Goal: Task Accomplishment & Management: Complete application form

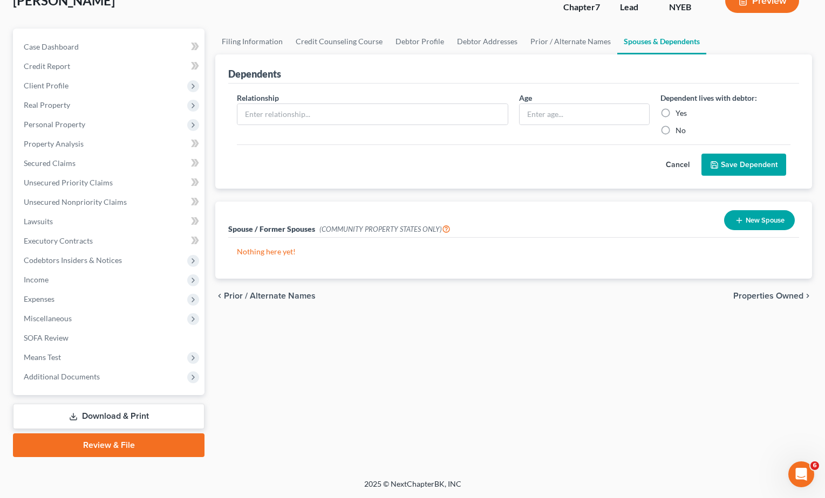
click at [210, 17] on div "[PERSON_NAME] Upgraded Chapter Chapter 7 Status Lead District NYEB Preview" at bounding box center [412, 5] width 799 height 47
click at [61, 86] on span "Client Profile" at bounding box center [46, 85] width 45 height 9
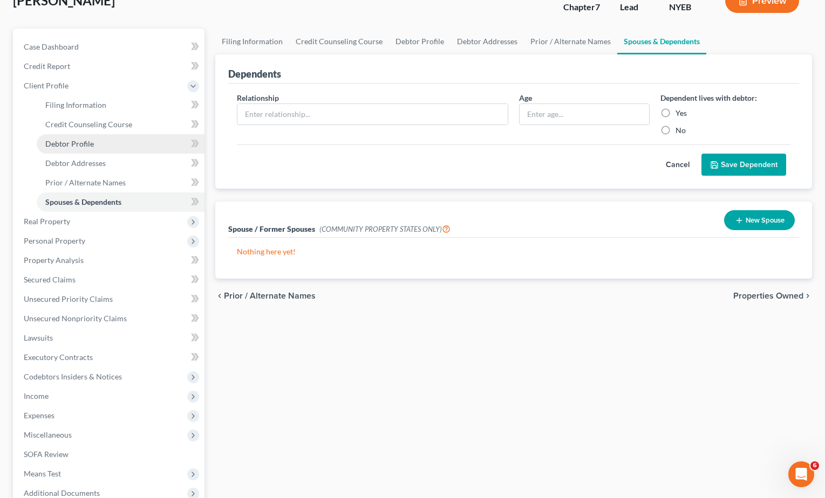
click at [74, 145] on span "Debtor Profile" at bounding box center [69, 143] width 49 height 9
select select "2"
select select "0"
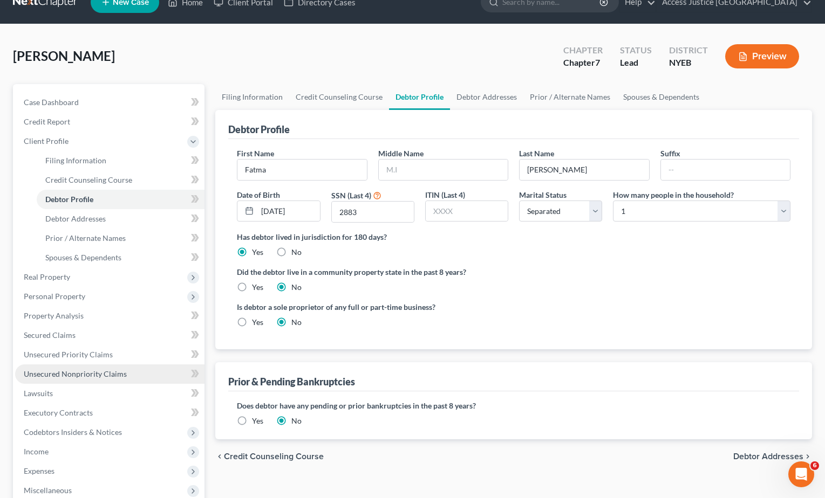
scroll to position [191, 0]
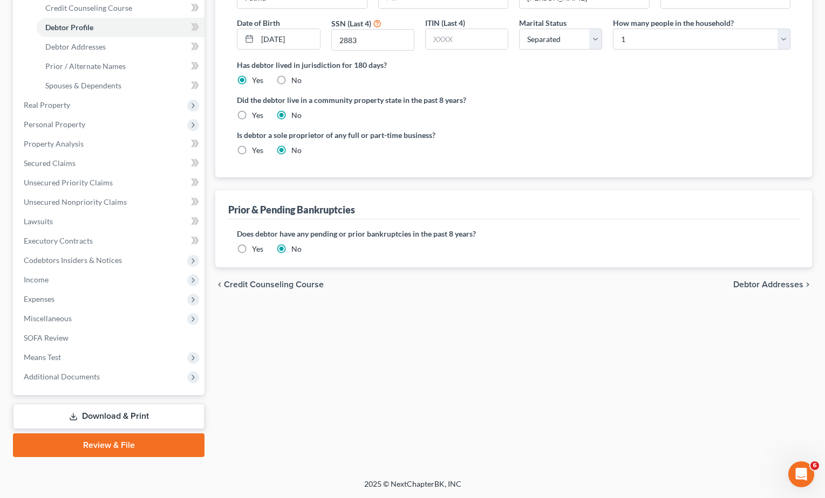
click at [136, 440] on link "Review & File" at bounding box center [108, 446] width 191 height 24
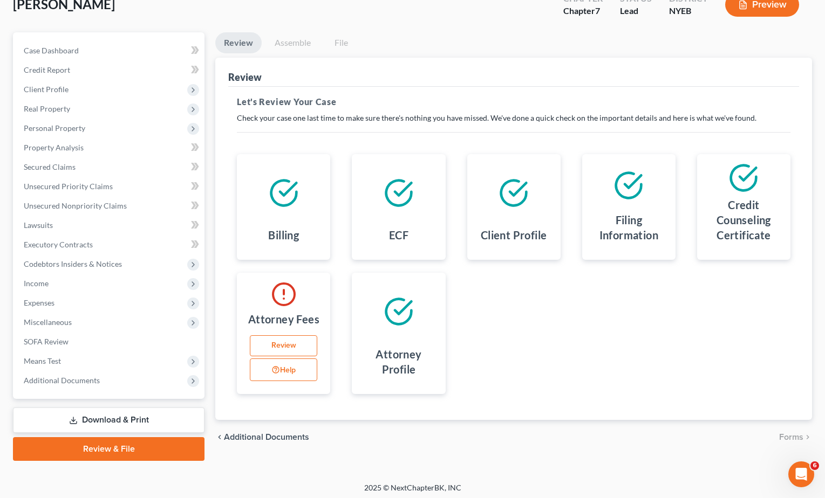
scroll to position [75, 0]
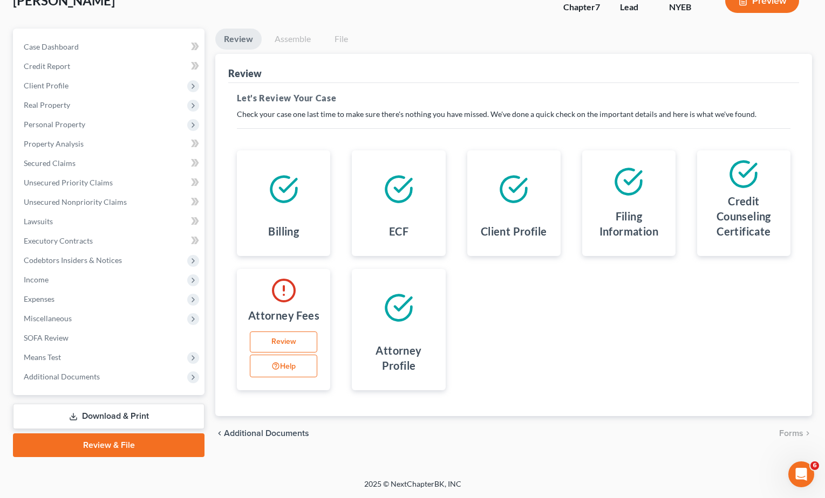
click at [284, 346] on link "Review" at bounding box center [283, 343] width 67 height 22
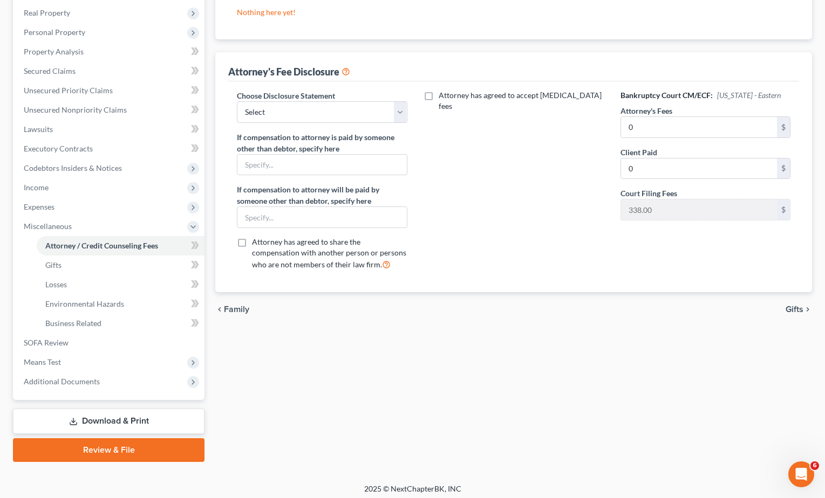
scroll to position [172, 0]
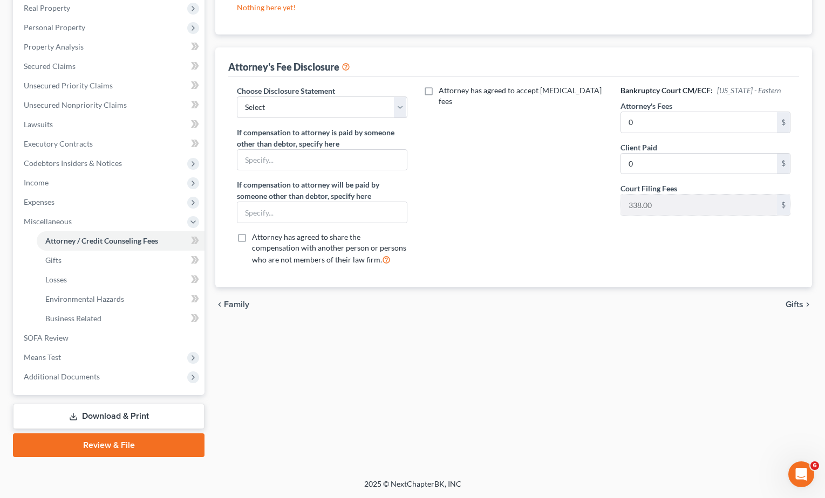
click at [141, 441] on link "Review & File" at bounding box center [108, 446] width 191 height 24
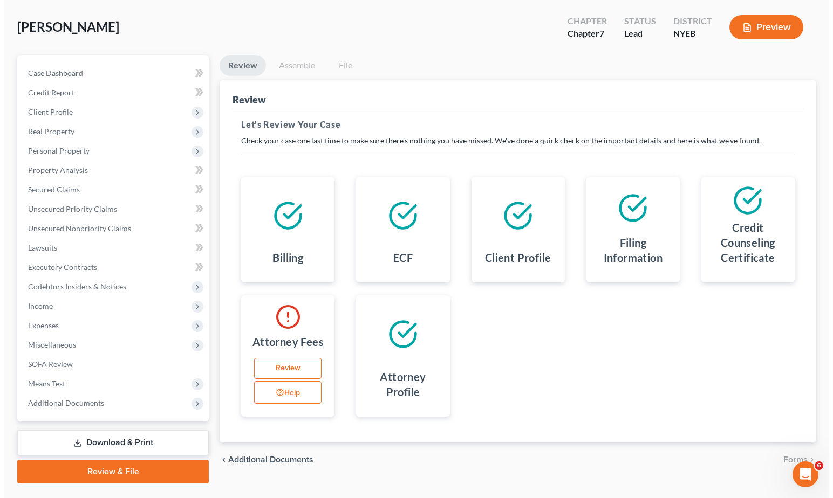
scroll to position [75, 0]
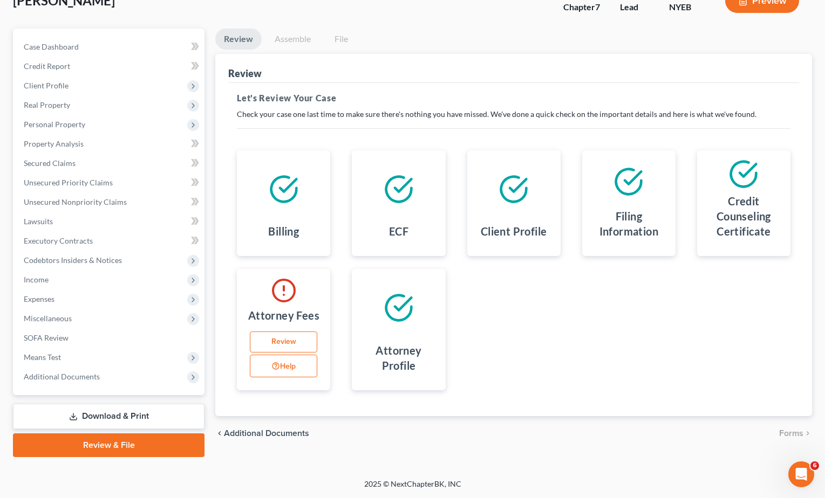
click at [94, 441] on link "Review & File" at bounding box center [108, 446] width 191 height 24
click at [756, 8] on button "Preview" at bounding box center [762, 1] width 74 height 24
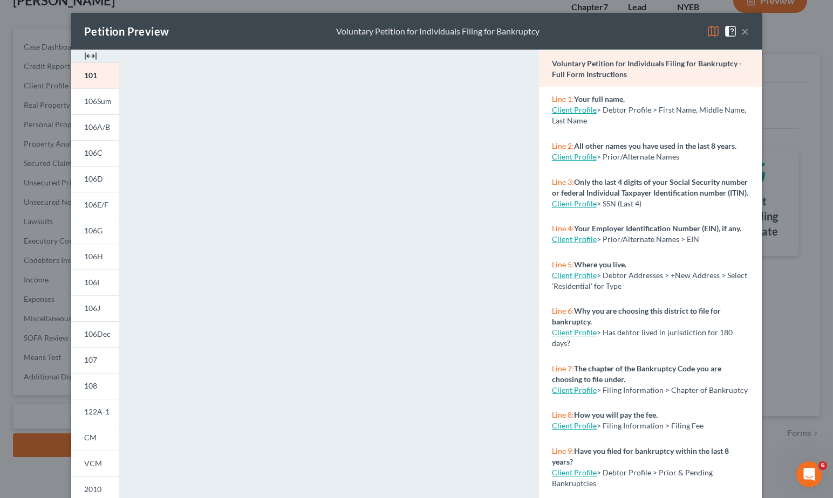
scroll to position [54, 0]
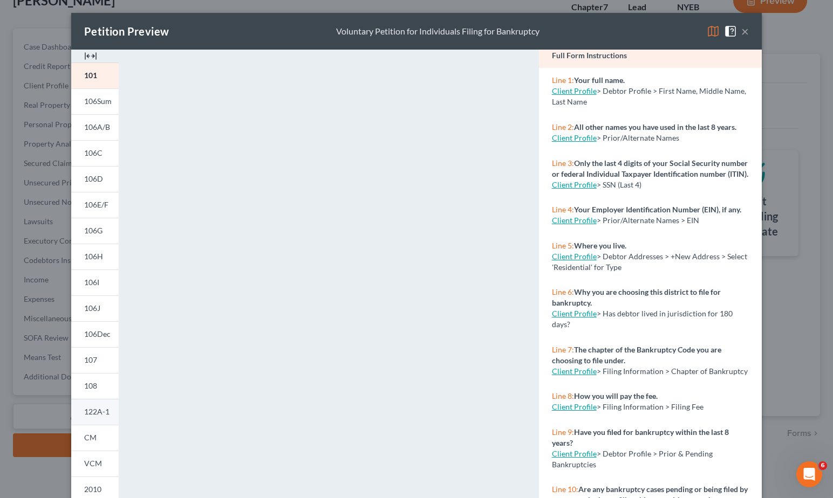
click at [87, 412] on span "122A-1" at bounding box center [96, 411] width 25 height 9
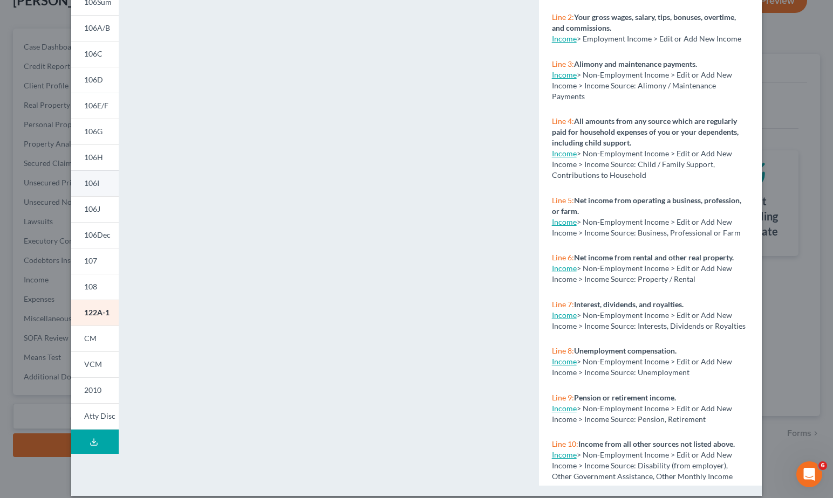
scroll to position [110, 0]
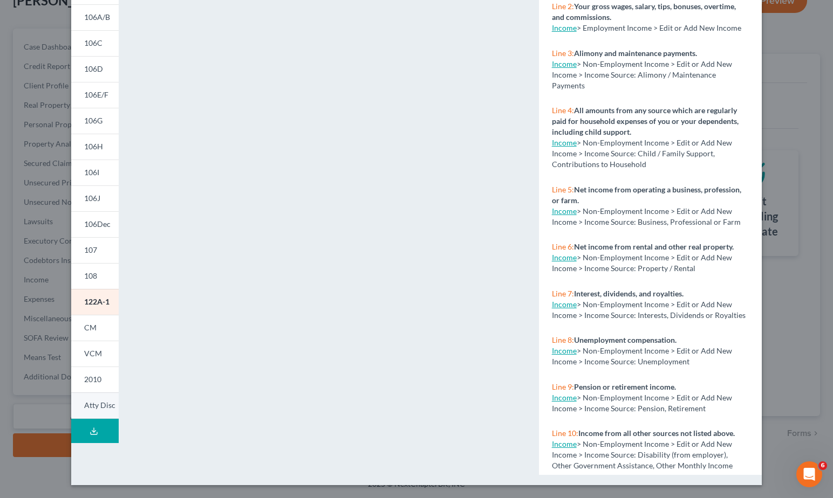
click at [87, 408] on span "Atty Disc" at bounding box center [99, 405] width 31 height 9
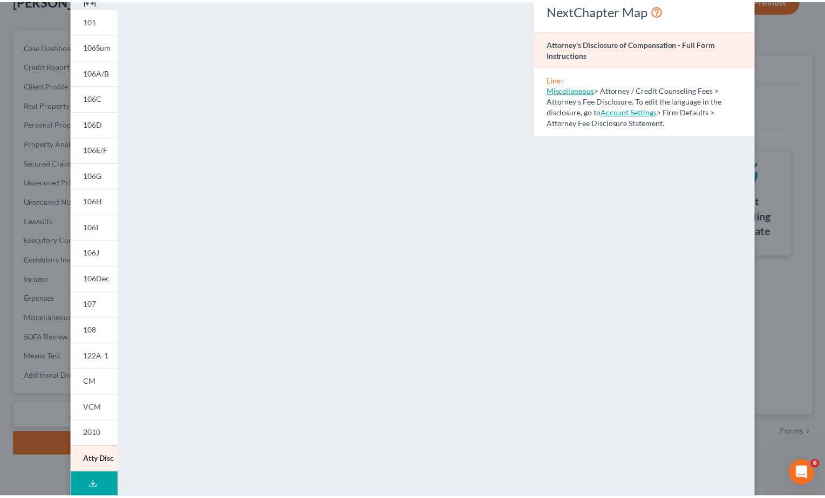
scroll to position [0, 0]
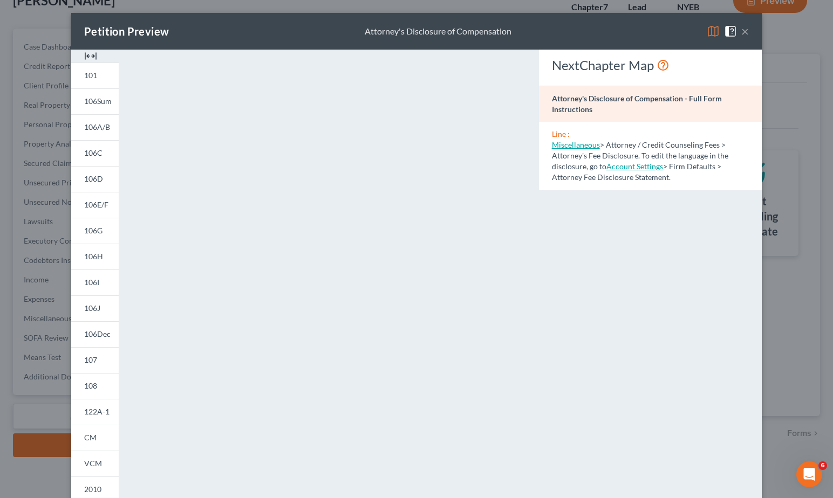
click at [745, 33] on div "Petition Preview Attorney's Disclosure of Compensation ×" at bounding box center [416, 31] width 690 height 37
click at [741, 32] on button "×" at bounding box center [745, 31] width 8 height 13
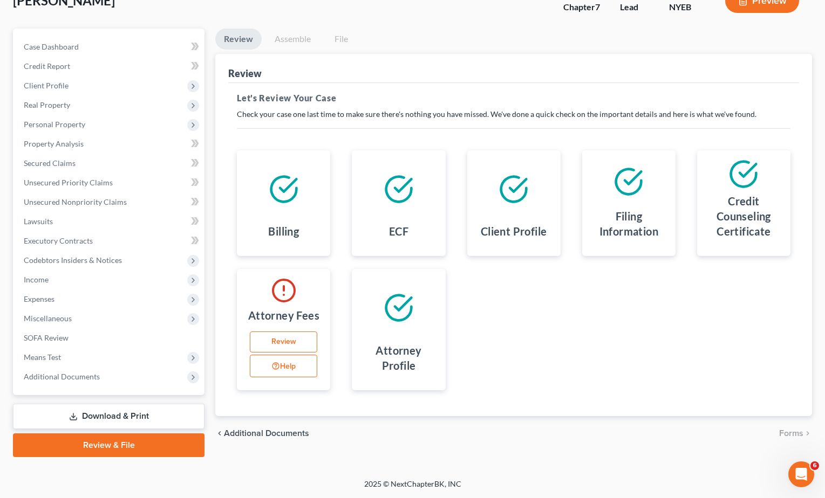
click at [153, 422] on link "Download & Print" at bounding box center [108, 416] width 191 height 25
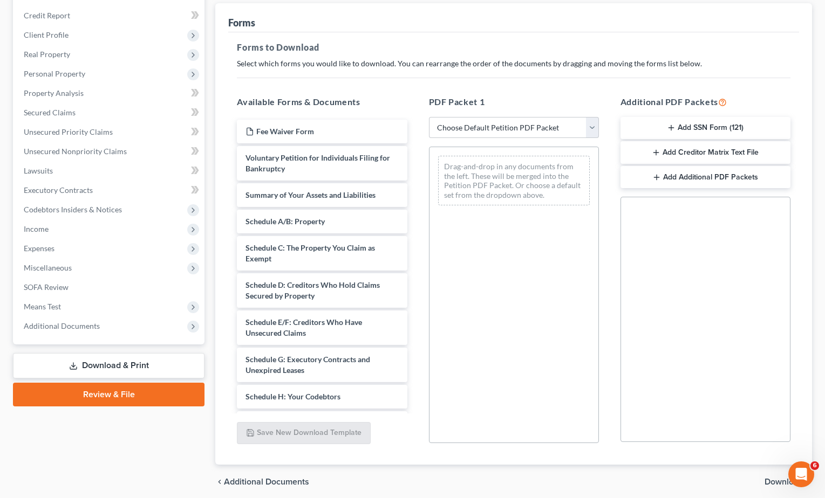
scroll to position [168, 0]
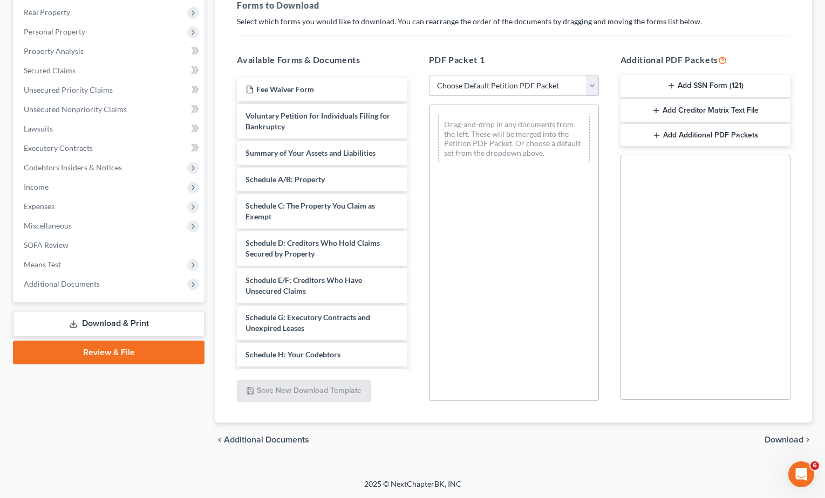
click at [139, 355] on link "Review & File" at bounding box center [108, 353] width 191 height 24
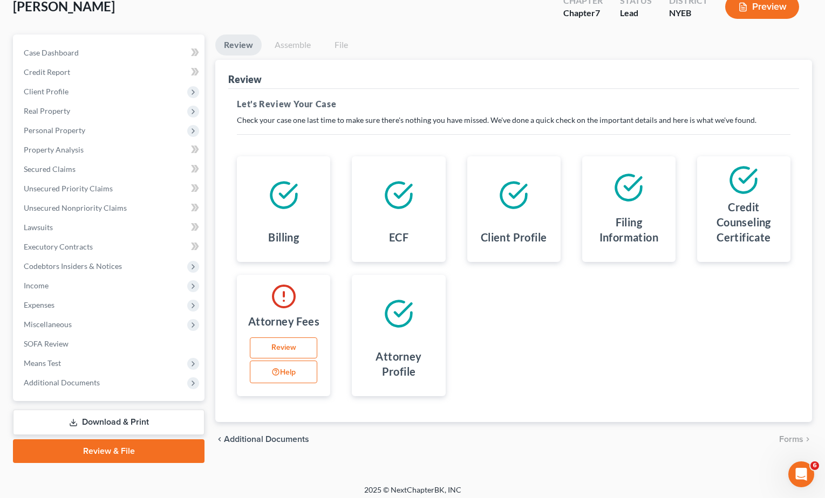
scroll to position [75, 0]
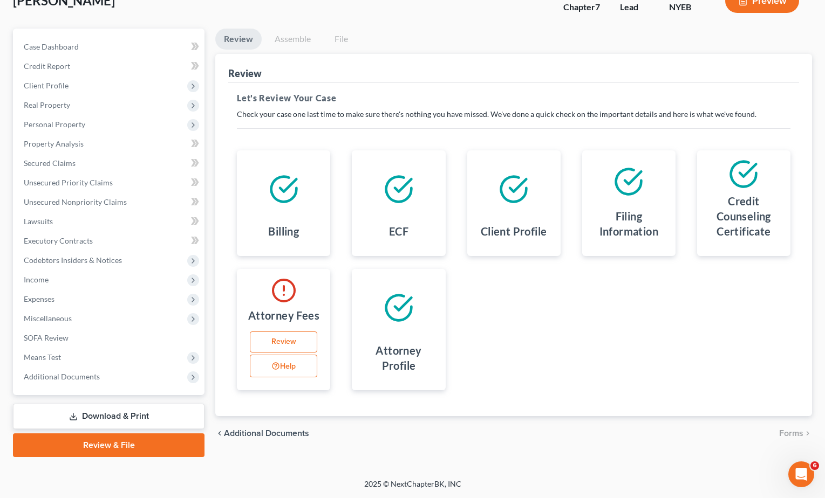
click at [289, 40] on link "Assemble" at bounding box center [292, 39] width 53 height 21
click at [285, 368] on button "Help" at bounding box center [283, 366] width 67 height 23
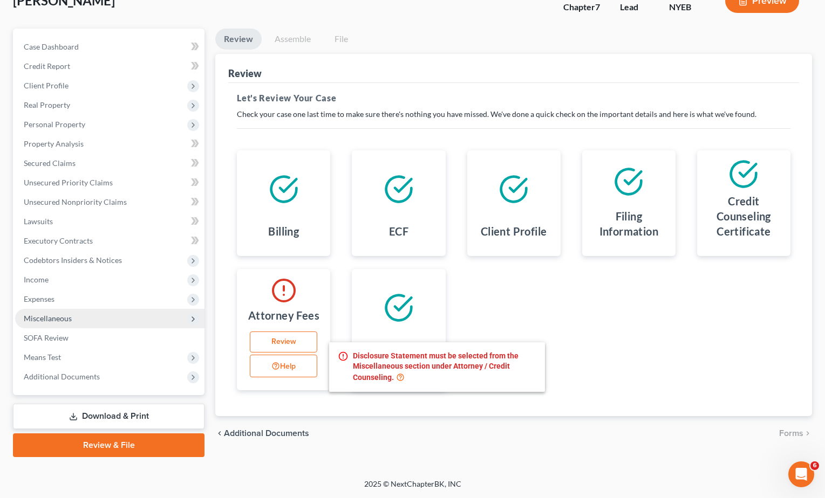
click at [88, 320] on span "Miscellaneous" at bounding box center [109, 318] width 189 height 19
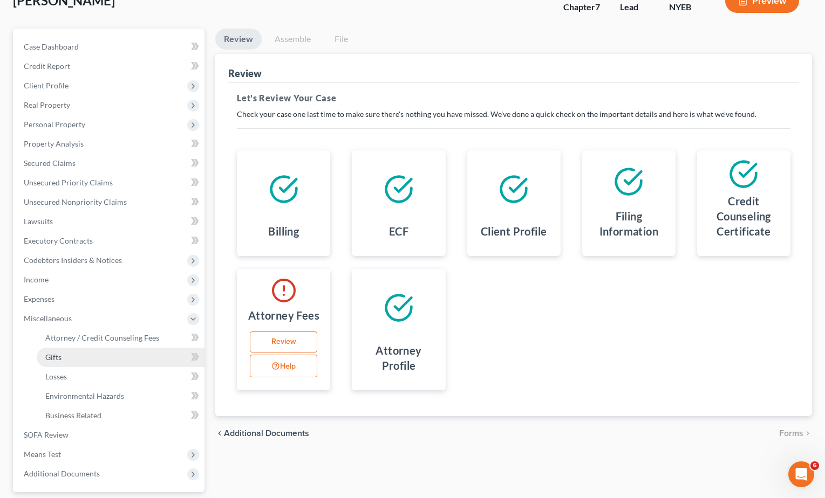
click at [88, 352] on link "Gifts" at bounding box center [121, 357] width 168 height 19
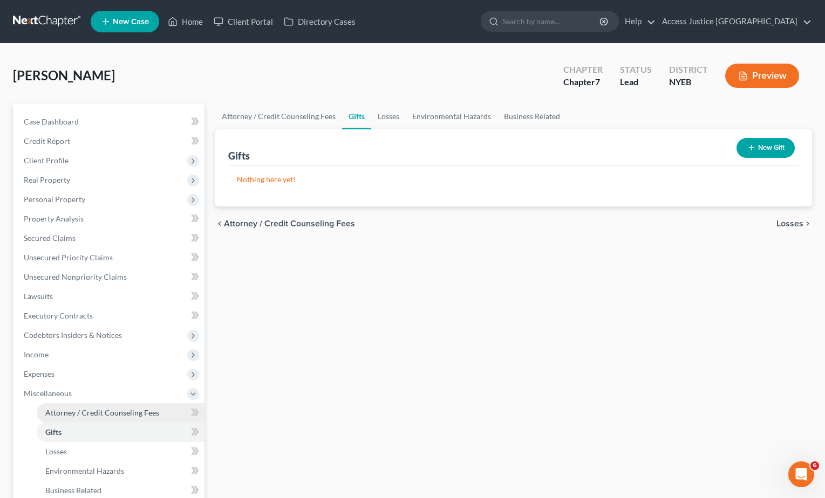
click at [88, 408] on span "Attorney / Credit Counseling Fees" at bounding box center [102, 412] width 114 height 9
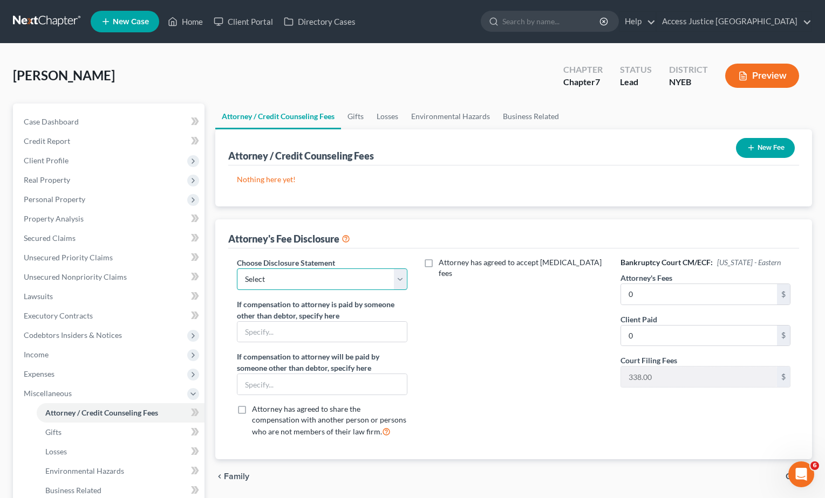
click at [403, 282] on select "Select Disclosure Statement" at bounding box center [322, 280] width 170 height 22
select select "0"
click at [237, 269] on select "Select Disclosure Statement" at bounding box center [322, 280] width 170 height 22
click at [322, 337] on input "text" at bounding box center [321, 332] width 169 height 20
type input "N/A"
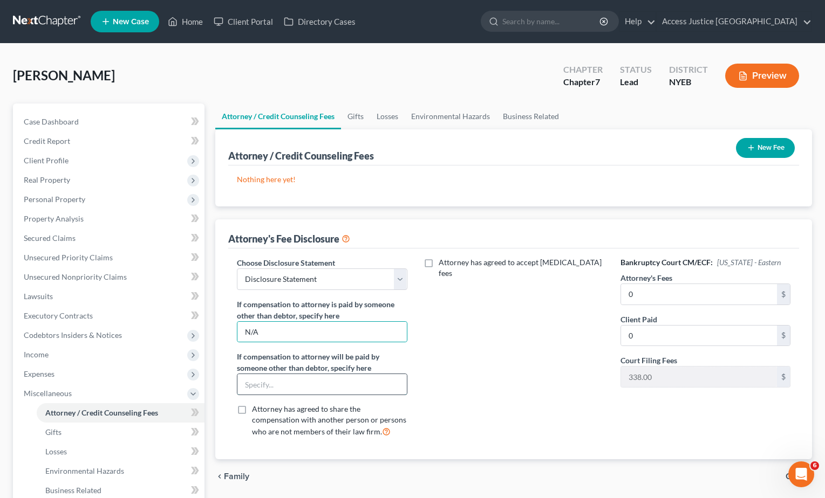
click at [354, 388] on input "text" at bounding box center [321, 384] width 169 height 20
type input "N/A"
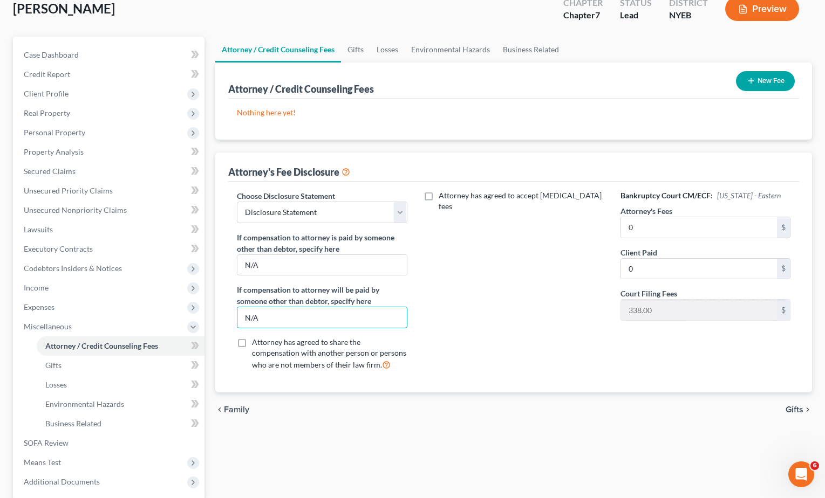
scroll to position [172, 0]
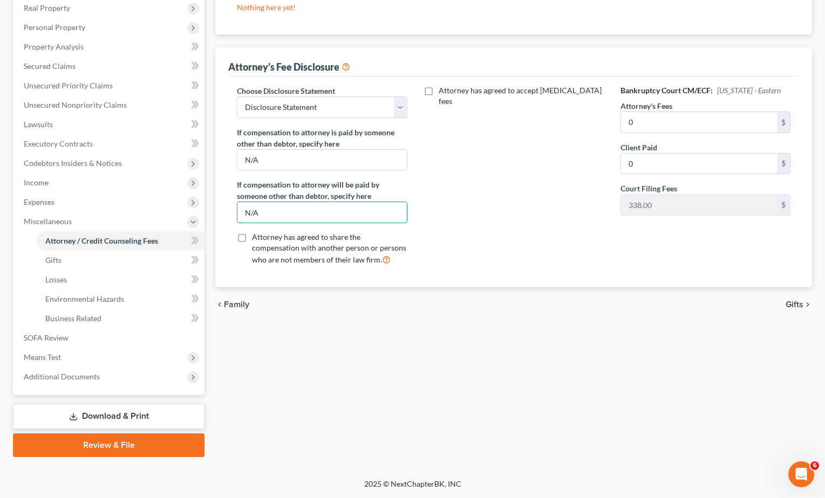
drag, startPoint x: 122, startPoint y: 449, endPoint x: 370, endPoint y: 393, distance: 254.2
click at [122, 448] on link "Review & File" at bounding box center [108, 446] width 191 height 24
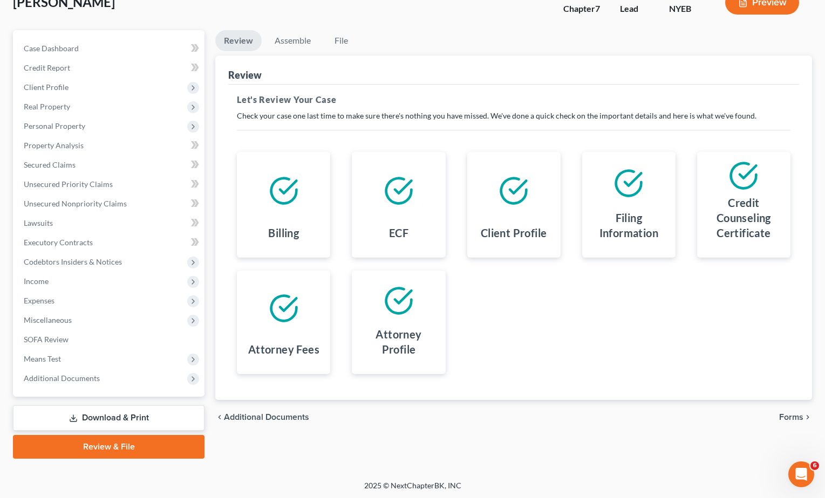
scroll to position [75, 0]
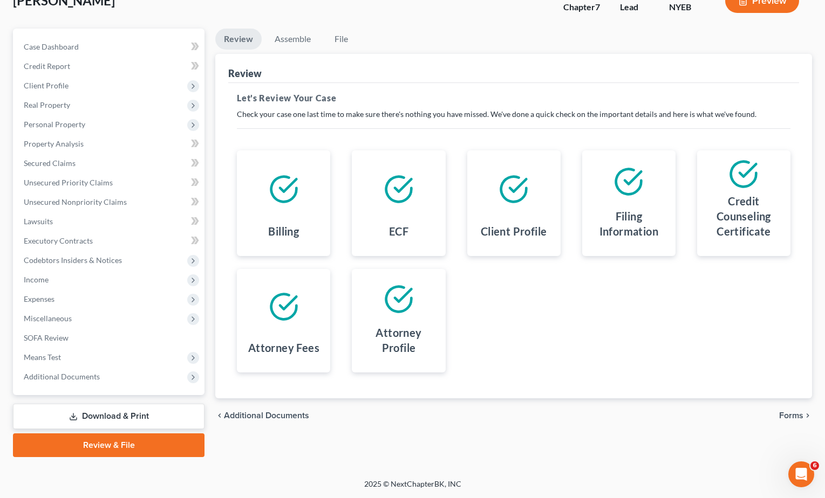
click at [794, 417] on span "Forms" at bounding box center [791, 415] width 24 height 9
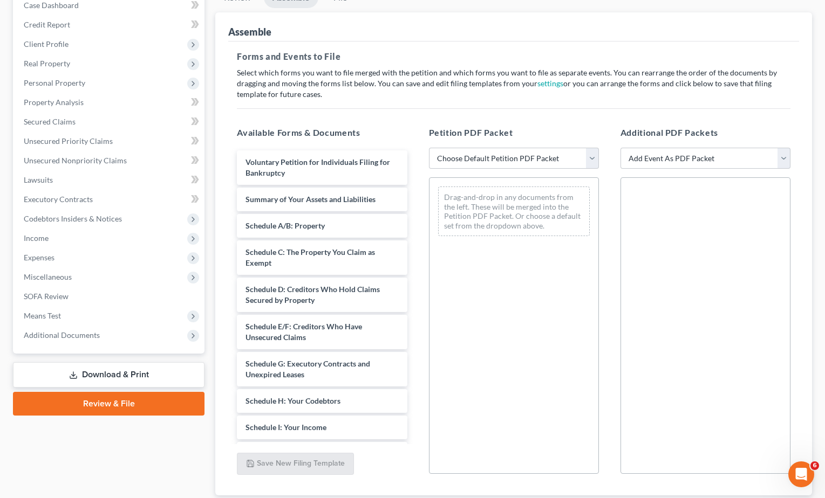
scroll to position [183, 0]
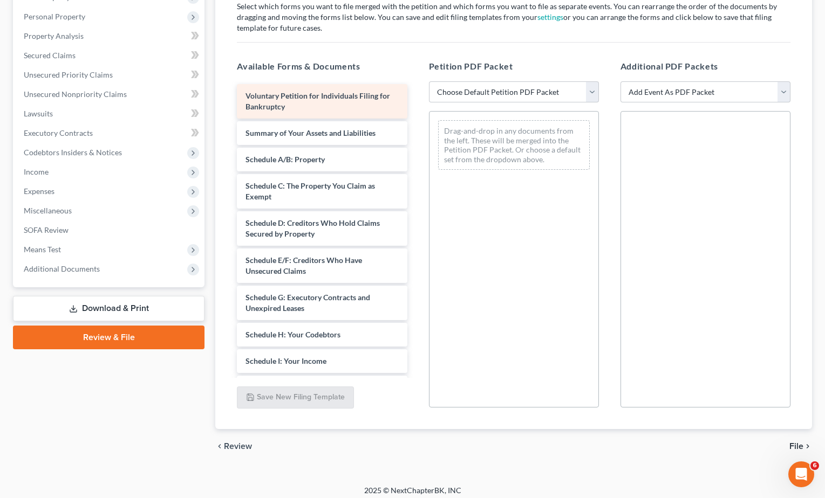
click at [377, 101] on div "Voluntary Petition for Individuals Filing for Bankruptcy" at bounding box center [322, 101] width 170 height 35
click at [361, 105] on div "Voluntary Petition for Individuals Filing for Bankruptcy" at bounding box center [322, 101] width 170 height 35
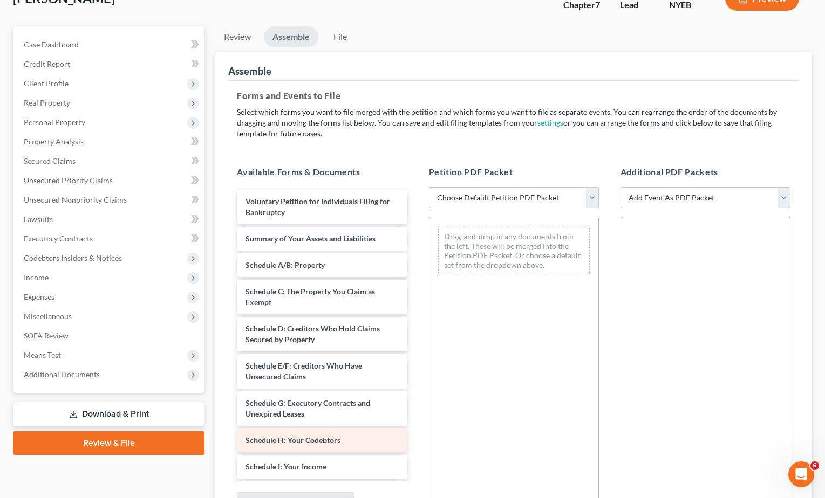
scroll to position [75, 0]
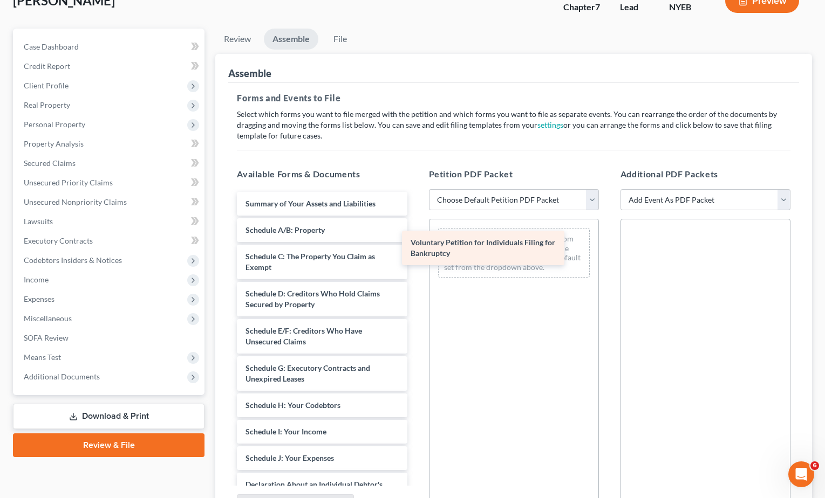
drag, startPoint x: 334, startPoint y: 208, endPoint x: 499, endPoint y: 248, distance: 169.7
click at [415, 248] on div "Voluntary Petition for Individuals Filing for Bankruptcy Voluntary Petition for…" at bounding box center [321, 477] width 187 height 570
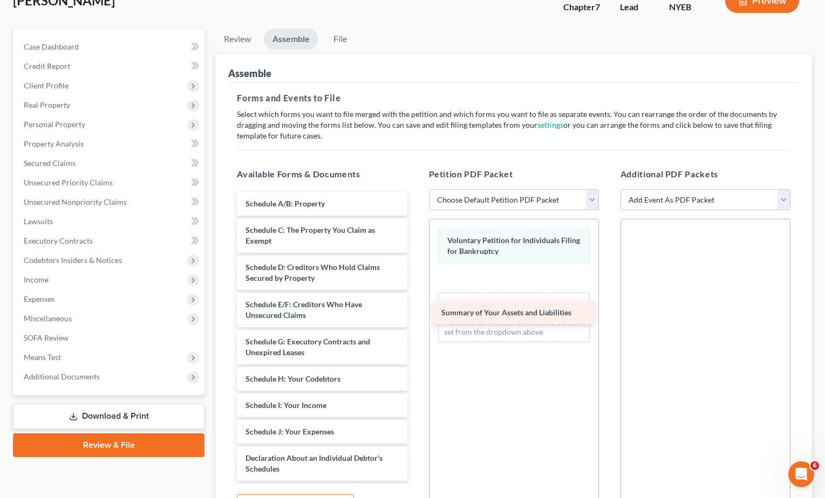
drag, startPoint x: 312, startPoint y: 206, endPoint x: 507, endPoint y: 315, distance: 224.0
click at [415, 315] on div "Summary of Your Assets and Liabilities Summary of Your Assets and Liabilities S…" at bounding box center [321, 464] width 187 height 544
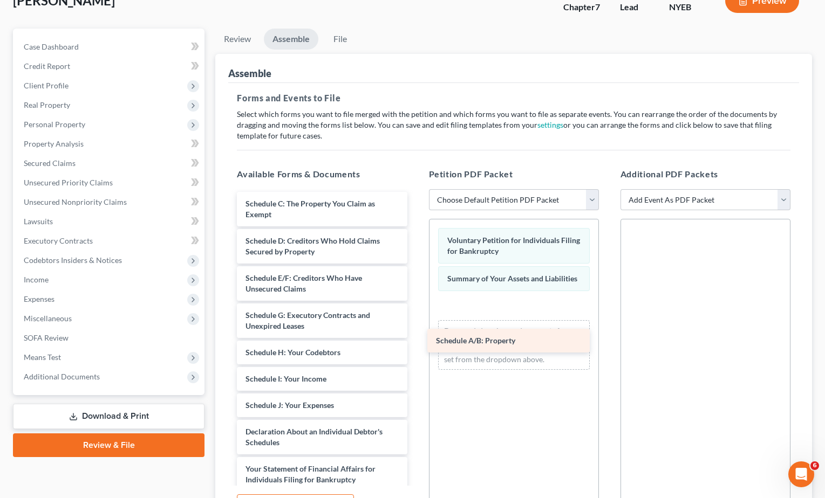
drag, startPoint x: 305, startPoint y: 203, endPoint x: 496, endPoint y: 340, distance: 234.5
click at [415, 340] on div "Schedule A/B: Property Schedule A/B: Property Schedule C: The Property You Clai…" at bounding box center [321, 450] width 187 height 517
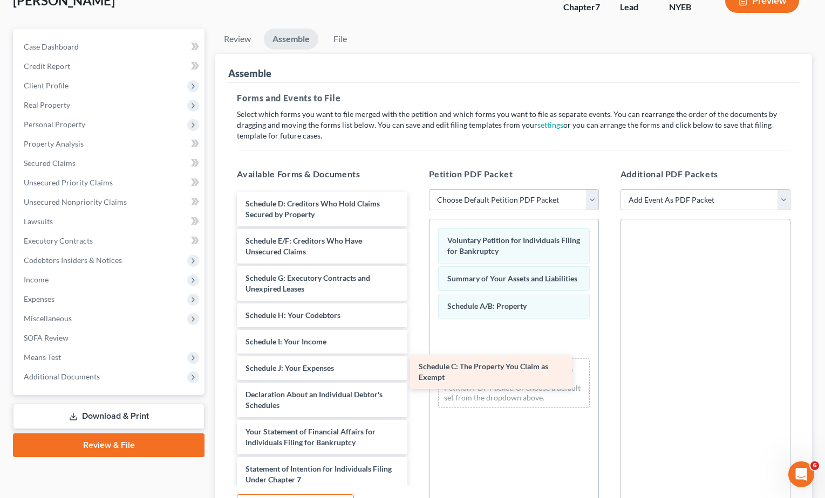
drag, startPoint x: 325, startPoint y: 209, endPoint x: 498, endPoint y: 372, distance: 237.7
click at [415, 372] on div "Schedule C: The Property You Claim as Exempt Schedule C: The Property You Claim…" at bounding box center [321, 432] width 187 height 480
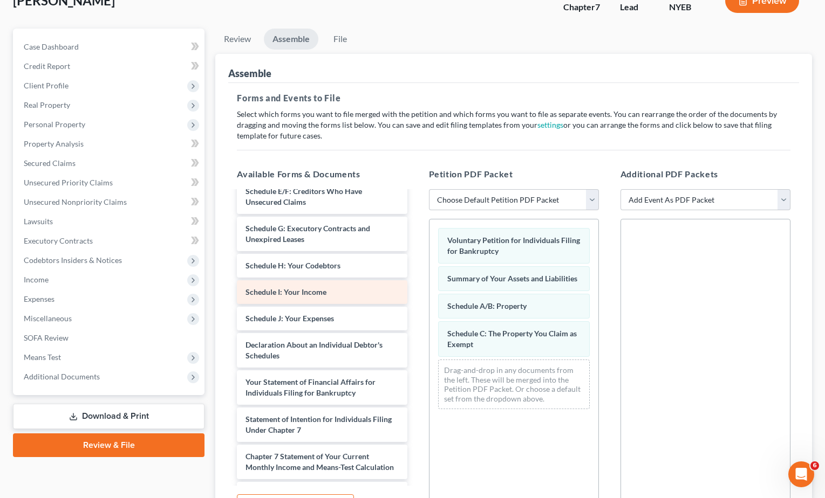
scroll to position [0, 0]
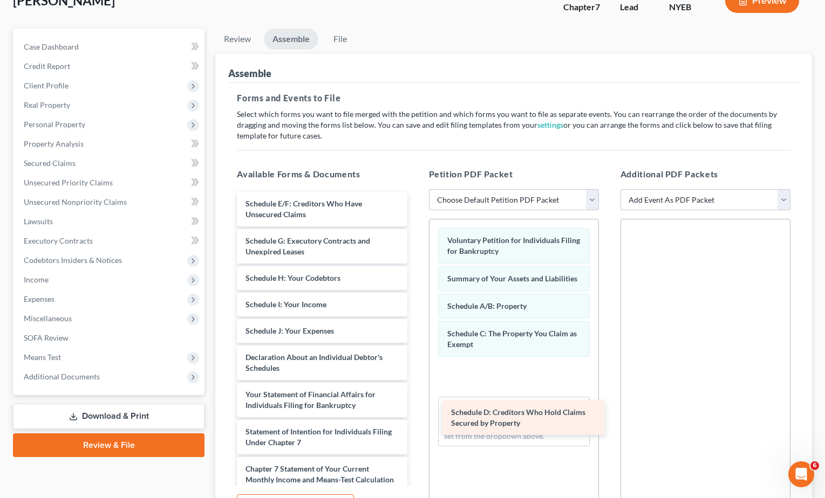
drag, startPoint x: 321, startPoint y: 210, endPoint x: 527, endPoint y: 419, distance: 292.9
click at [415, 419] on div "Schedule D: Creditors Who Hold Claims Secured by Property Schedule D: Creditors…" at bounding box center [321, 413] width 187 height 443
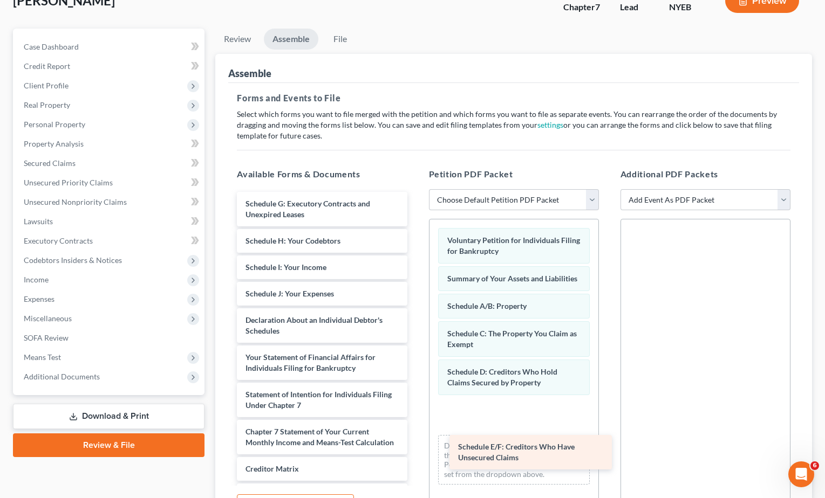
drag, startPoint x: 312, startPoint y: 211, endPoint x: 524, endPoint y: 455, distance: 323.0
click at [415, 455] on div "Schedule E/F: Creditors Who Have Unsecured Claims Schedule E/F: Creditors Who H…" at bounding box center [321, 395] width 187 height 406
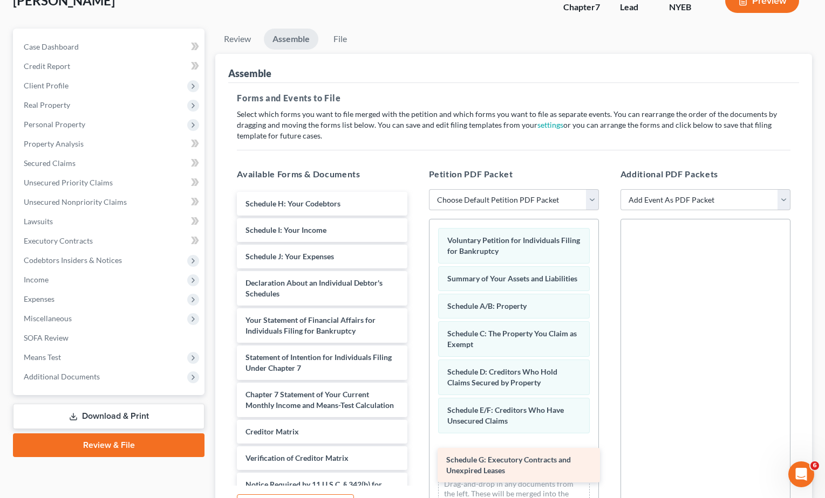
drag, startPoint x: 290, startPoint y: 210, endPoint x: 491, endPoint y: 467, distance: 325.4
click at [415, 467] on div "Schedule G: Executory Contracts and Unexpired Leases Schedule G: Executory Cont…" at bounding box center [321, 376] width 187 height 368
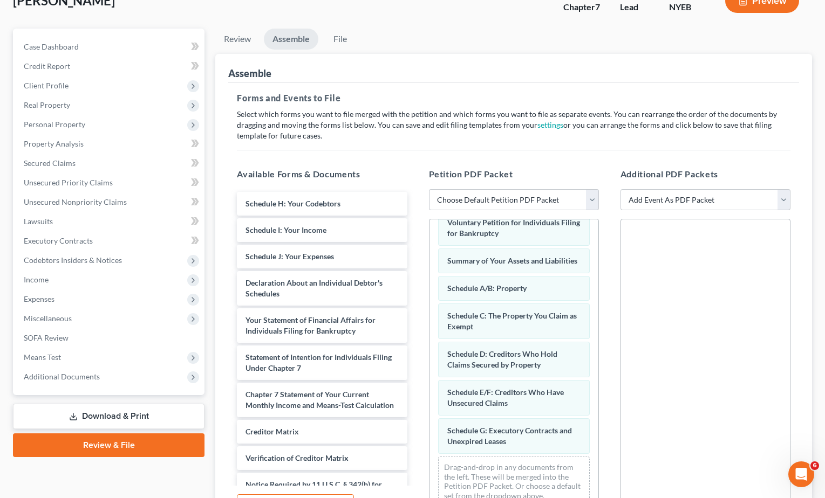
scroll to position [29, 0]
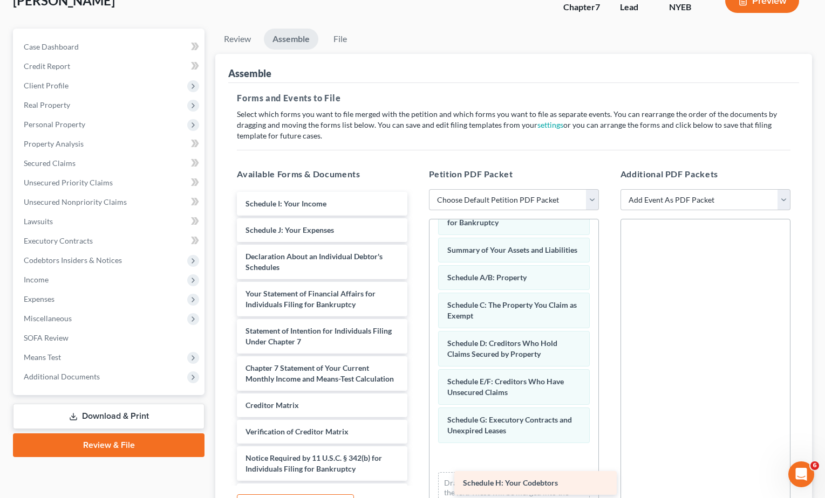
drag, startPoint x: 286, startPoint y: 203, endPoint x: 503, endPoint y: 483, distance: 353.9
click at [415, 483] on div "Schedule H: Your Codebtors Schedule H: Your Codebtors Schedule I: Your Income S…" at bounding box center [321, 363] width 187 height 342
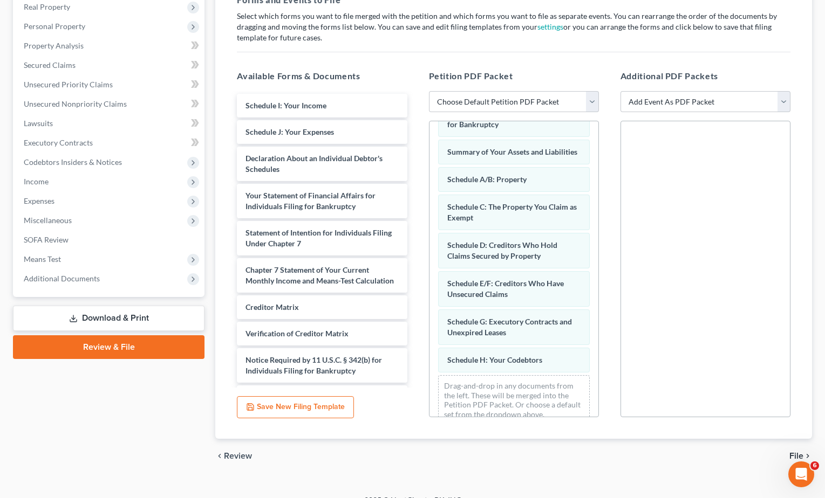
scroll to position [189, 0]
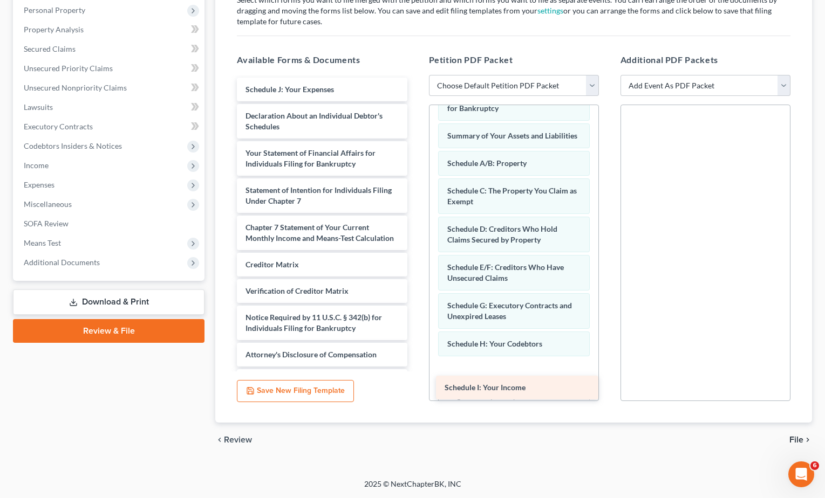
drag, startPoint x: 310, startPoint y: 93, endPoint x: 509, endPoint y: 389, distance: 356.3
click at [415, 389] on div "Schedule I: Your Income Schedule I: Your Income Schedule J: Your Expenses Decla…" at bounding box center [321, 235] width 187 height 315
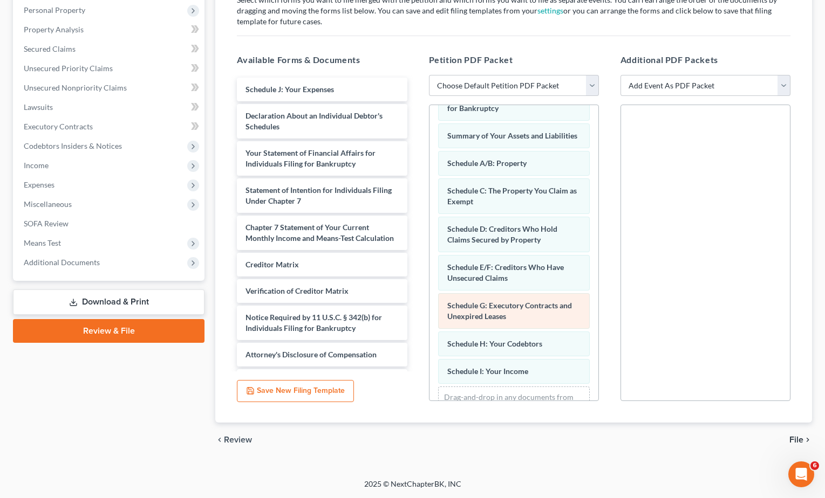
scroll to position [84, 0]
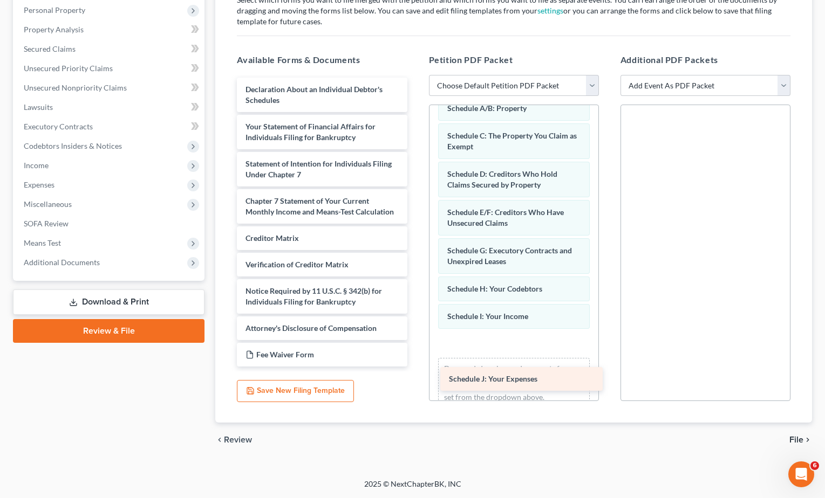
drag, startPoint x: 297, startPoint y: 90, endPoint x: 500, endPoint y: 379, distance: 353.9
click at [415, 367] on div "Schedule J: Your Expenses Schedule J: Your Expenses Declaration About an Indivi…" at bounding box center [321, 222] width 187 height 289
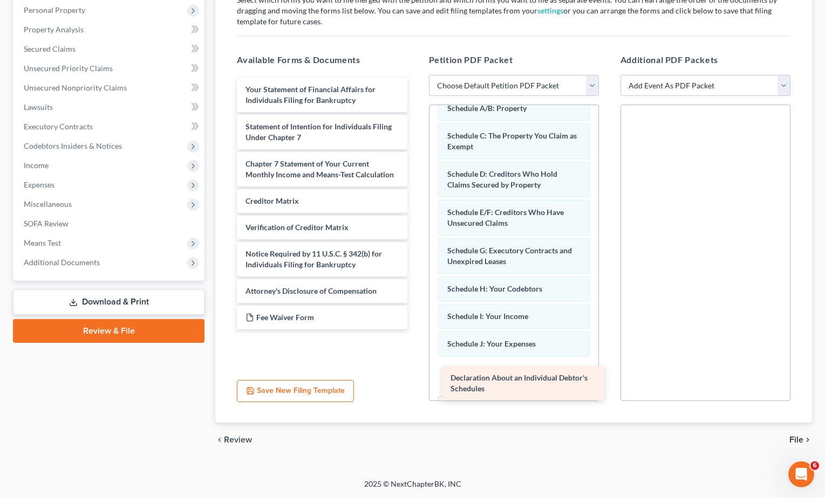
drag, startPoint x: 321, startPoint y: 95, endPoint x: 526, endPoint y: 383, distance: 353.9
click at [415, 330] on div "Declaration About an Individual Debtor's Schedules Declaration About an Individ…" at bounding box center [321, 204] width 187 height 252
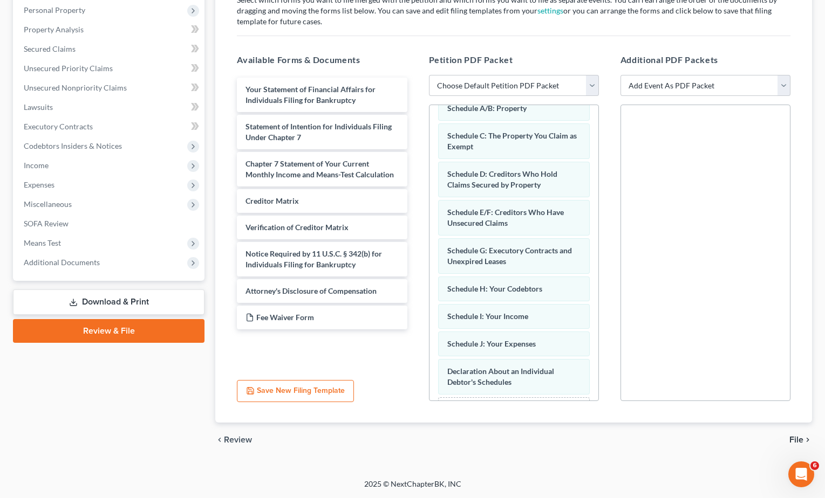
scroll to position [149, 0]
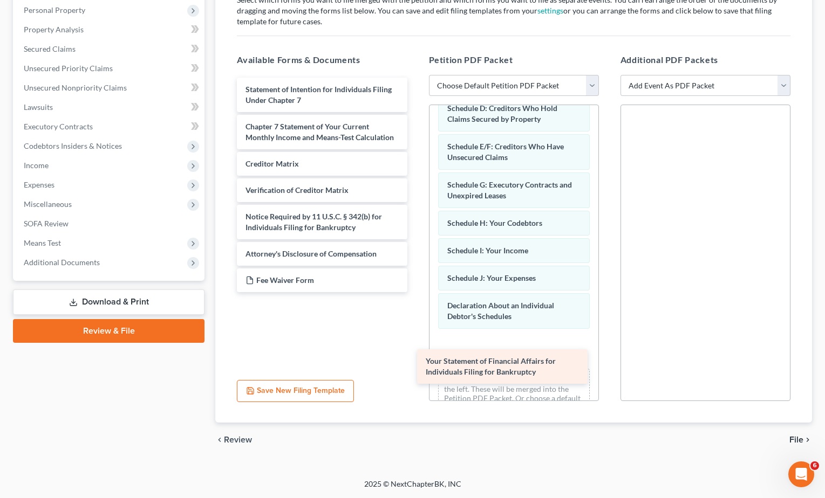
drag, startPoint x: 301, startPoint y: 97, endPoint x: 481, endPoint y: 368, distance: 326.1
click at [415, 292] on div "Your Statement of Financial Affairs for Individuals Filing for Bankruptcy Your …" at bounding box center [321, 185] width 187 height 215
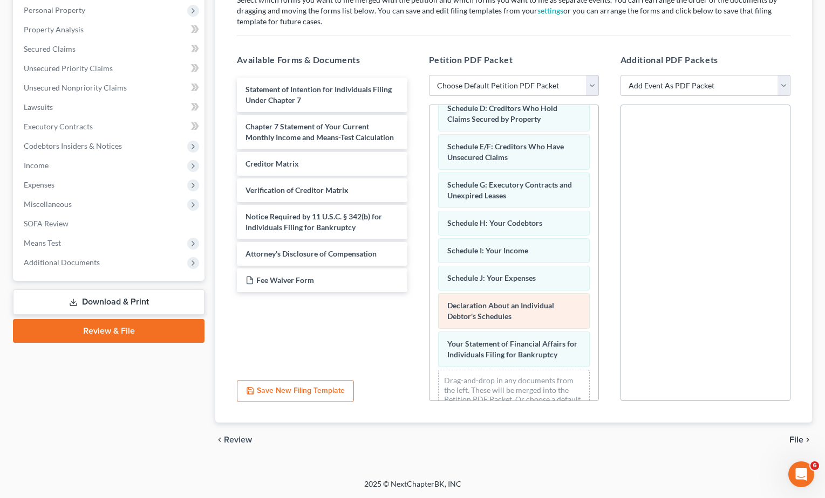
scroll to position [188, 0]
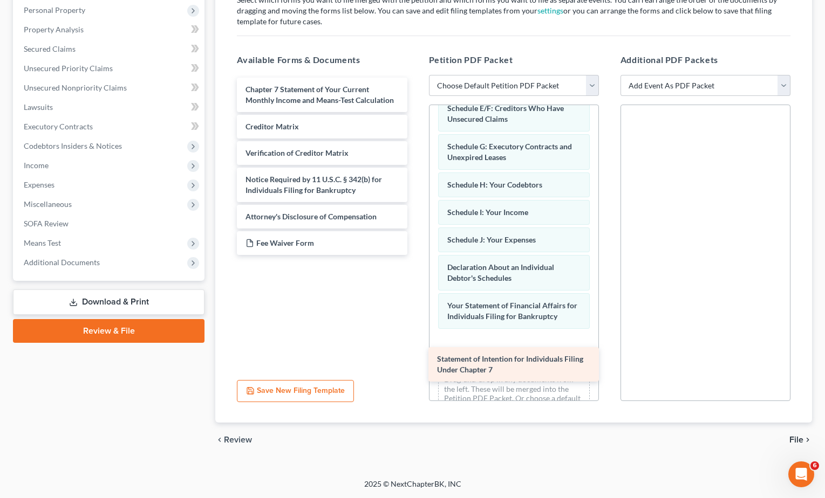
drag, startPoint x: 302, startPoint y: 94, endPoint x: 497, endPoint y: 365, distance: 333.9
click at [415, 255] on div "Statement of Intention for Individuals Filing Under Chapter 7 Statement of Inte…" at bounding box center [321, 166] width 187 height 177
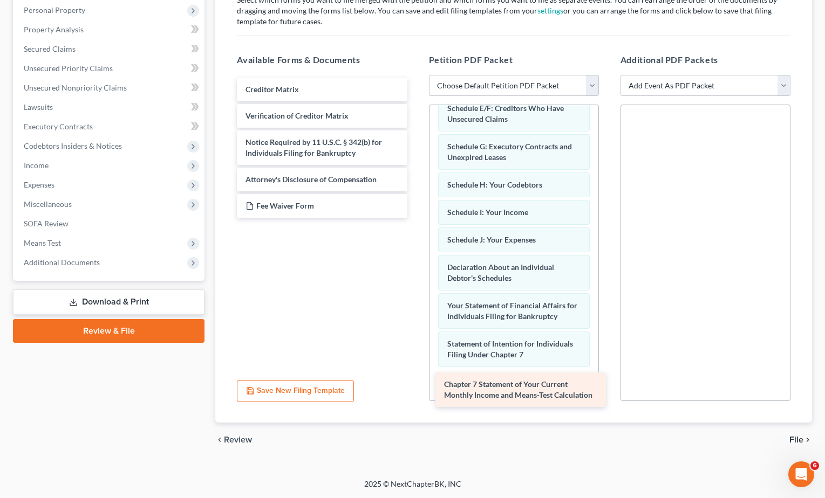
drag, startPoint x: 297, startPoint y: 94, endPoint x: 496, endPoint y: 389, distance: 355.5
click at [415, 218] on div "Chapter 7 Statement of Your Current Monthly Income and Means-Test Calculation C…" at bounding box center [321, 148] width 187 height 140
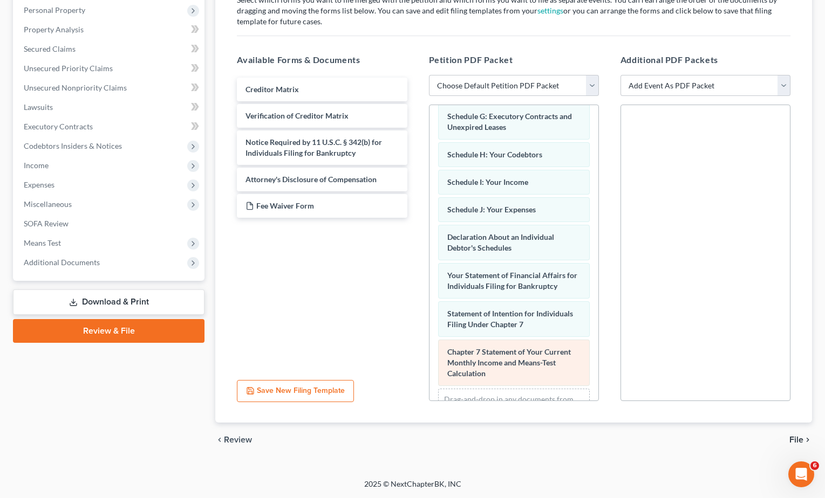
scroll to position [275, 0]
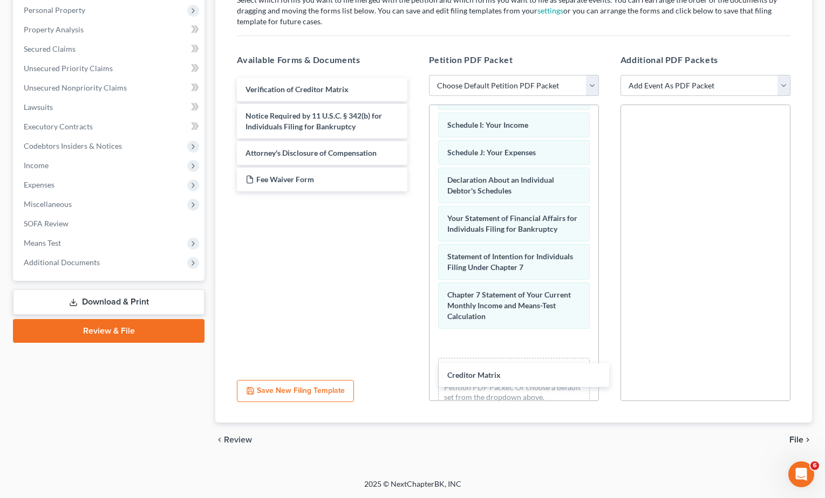
drag, startPoint x: 289, startPoint y: 84, endPoint x: 492, endPoint y: 372, distance: 352.8
click at [415, 191] on div "Creditor Matrix Creditor Matrix Verification of Creditor Matrix Notice Required…" at bounding box center [321, 135] width 187 height 114
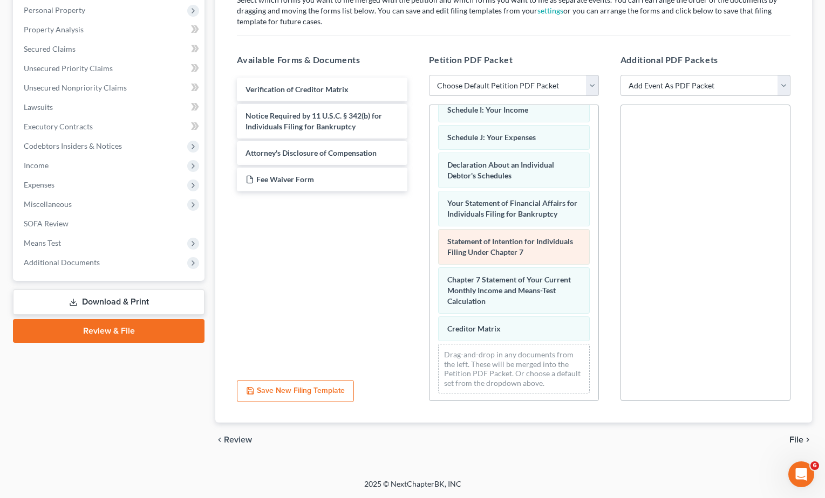
scroll to position [303, 0]
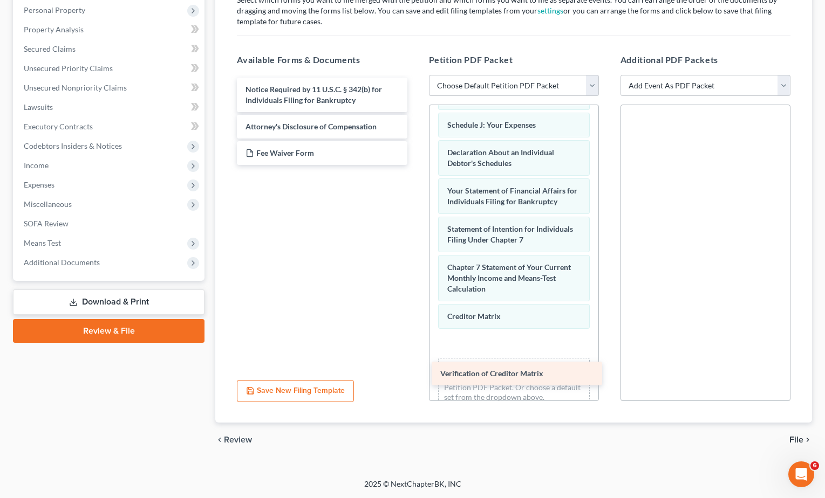
drag, startPoint x: 320, startPoint y: 87, endPoint x: 515, endPoint y: 371, distance: 344.5
click at [415, 165] on div "Verification of Creditor Matrix Verification of Creditor Matrix Notice Required…" at bounding box center [321, 121] width 187 height 87
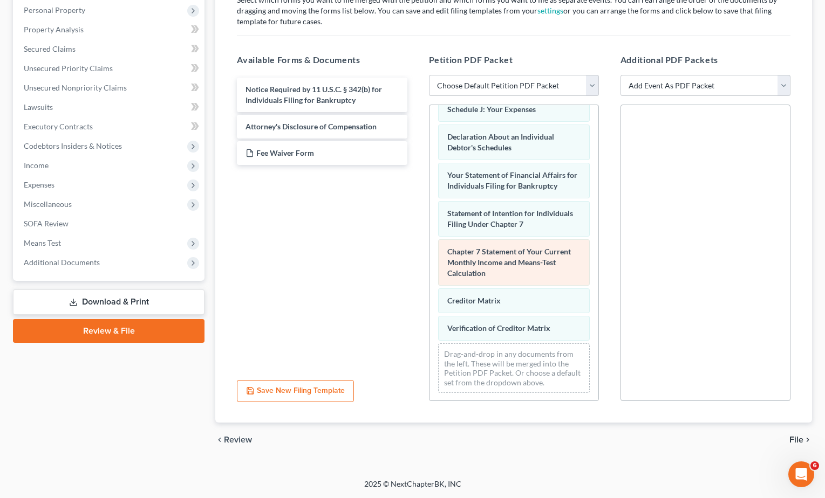
scroll to position [330, 0]
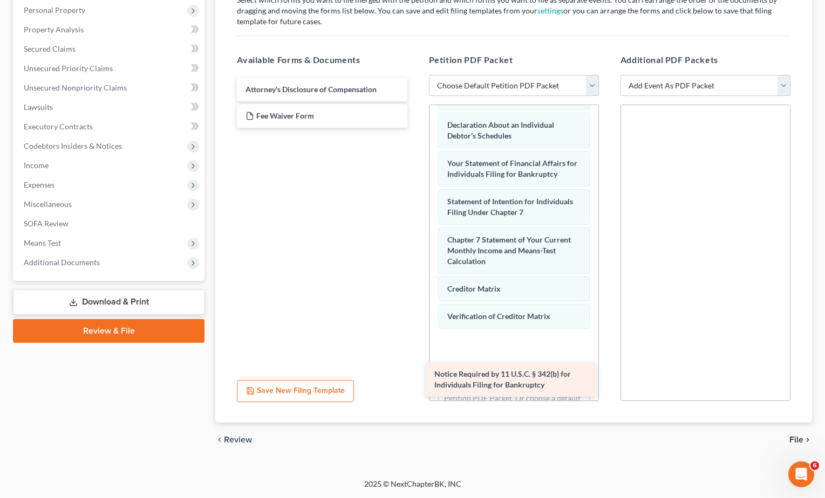
drag, startPoint x: 313, startPoint y: 100, endPoint x: 501, endPoint y: 383, distance: 340.0
click at [415, 128] on div "Notice Required by 11 U.S.C. § 342(b) for Individuals Filing for Bankruptcy Not…" at bounding box center [321, 103] width 187 height 50
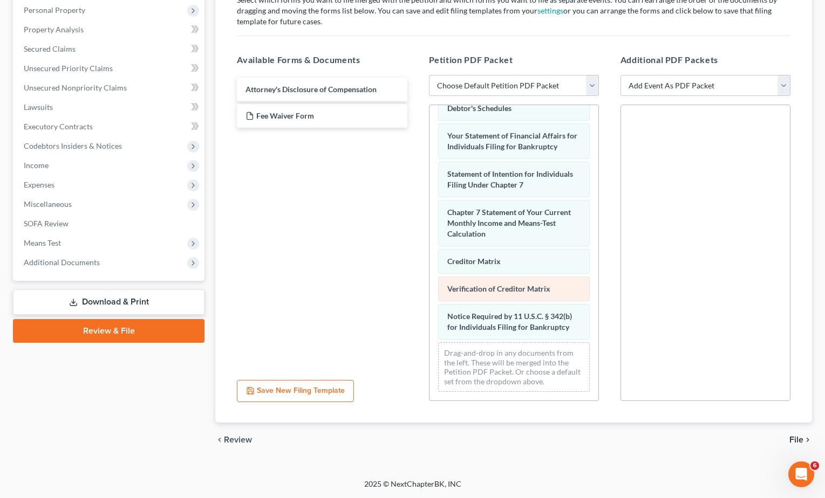
scroll to position [368, 0]
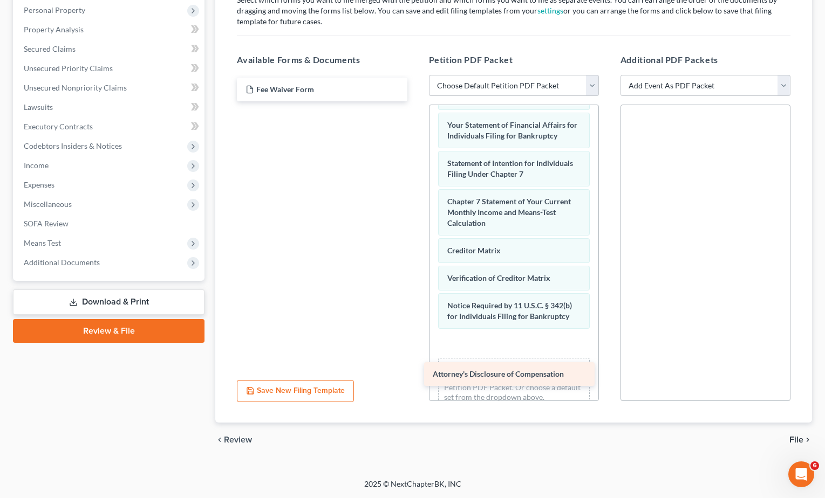
drag, startPoint x: 291, startPoint y: 85, endPoint x: 478, endPoint y: 370, distance: 340.7
click at [415, 101] on div "Attorney's Disclosure of Compensation Attorney's Disclosure of Compensation Fee…" at bounding box center [321, 90] width 187 height 24
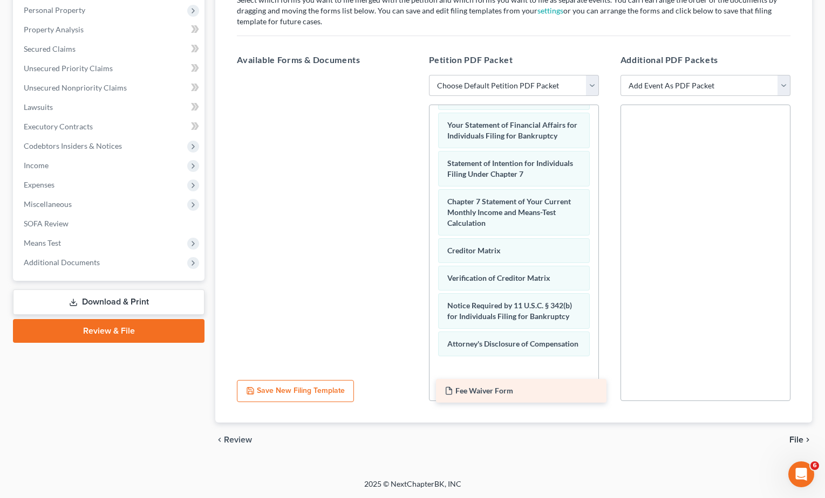
drag, startPoint x: 293, startPoint y: 94, endPoint x: 492, endPoint y: 395, distance: 360.5
click at [415, 75] on div "Fee Waiver Form Fee Waiver Form" at bounding box center [321, 75] width 187 height 0
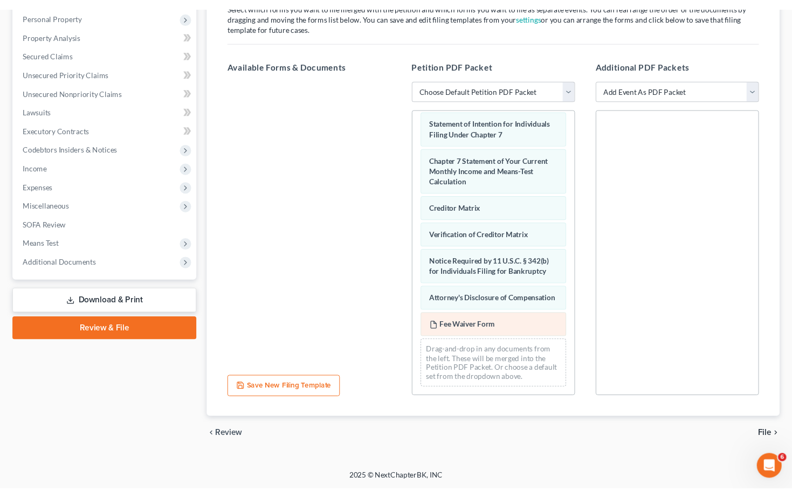
scroll to position [434, 0]
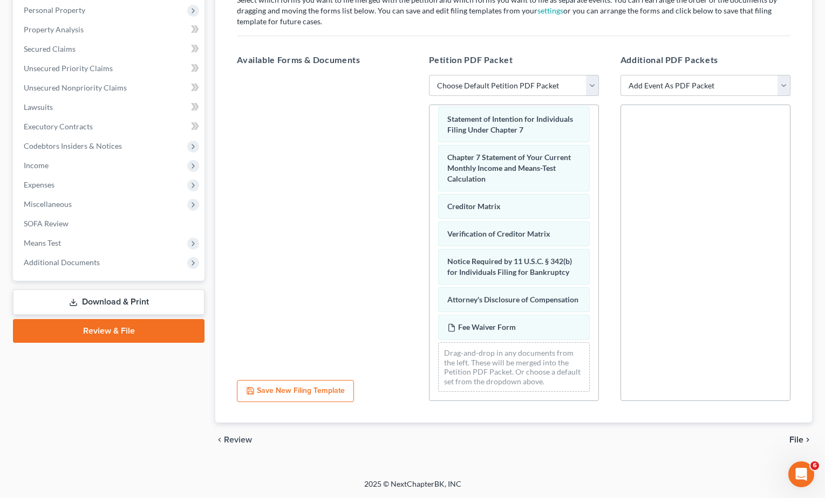
click at [783, 85] on select "Add Event As PDF Packet Certificate of Credit Counseling Employee Income Record…" at bounding box center [705, 86] width 170 height 22
select select "0"
click at [620, 75] on select "Add Event As PDF Packet Certificate of Credit Counseling Employee Income Record…" at bounding box center [705, 86] width 170 height 22
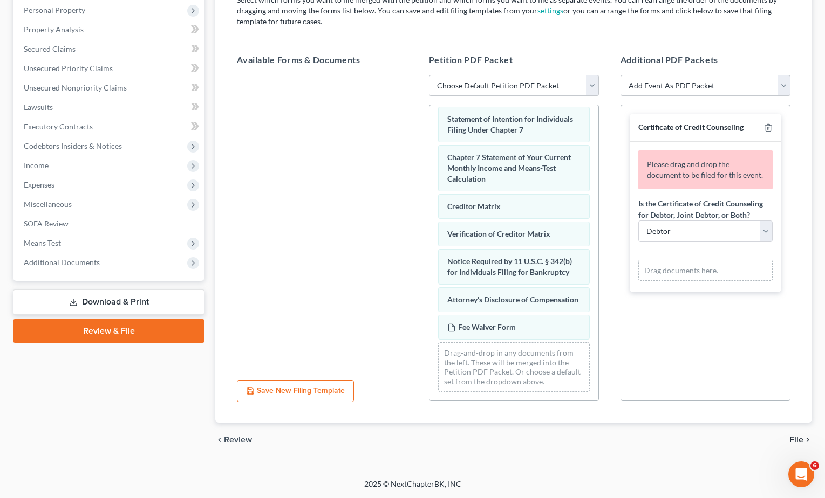
click at [699, 272] on div "Drag documents here." at bounding box center [705, 271] width 134 height 22
click at [704, 272] on div "Drag documents here." at bounding box center [705, 271] width 134 height 22
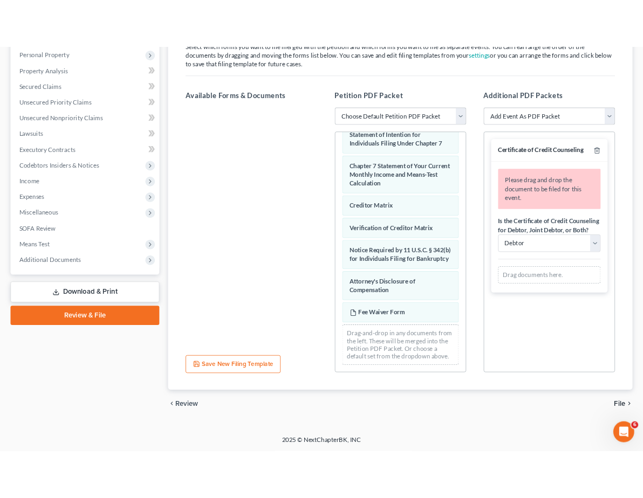
scroll to position [661, 0]
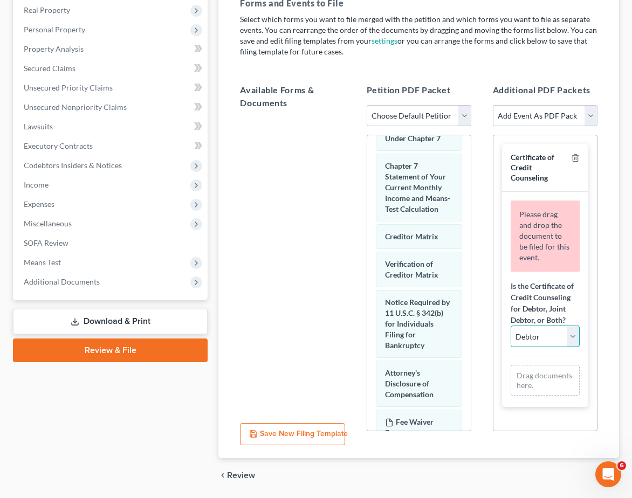
click at [570, 333] on select "Debtor Joint Debtor Debtor and Joint Debtor" at bounding box center [545, 337] width 69 height 22
click at [573, 336] on select "Debtor Joint Debtor Debtor and Joint Debtor" at bounding box center [545, 337] width 69 height 22
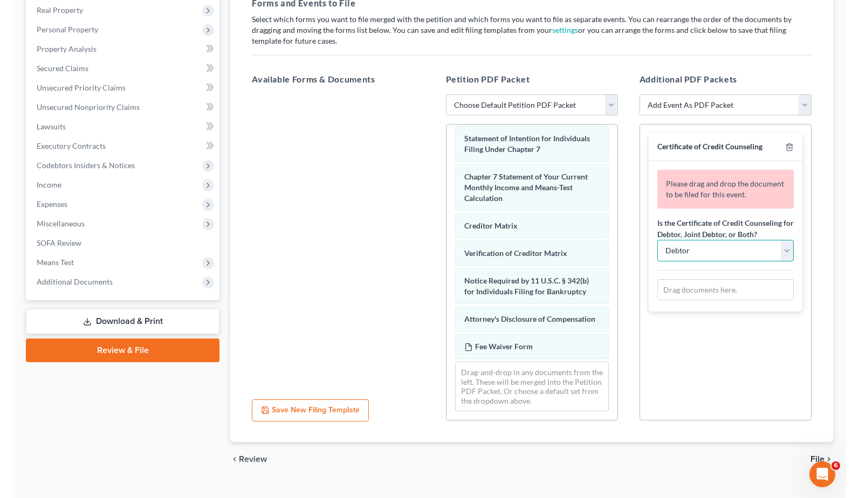
scroll to position [434, 0]
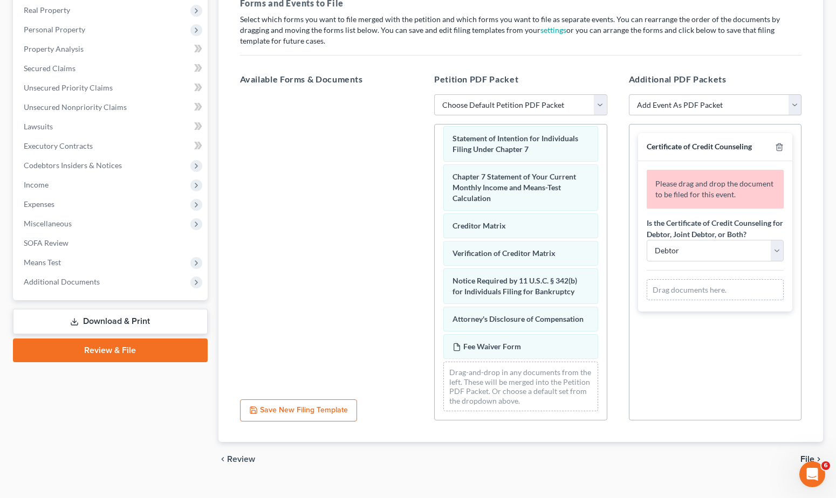
click at [703, 287] on div "Drag documents here." at bounding box center [716, 290] width 138 height 22
click at [721, 293] on div "Drag documents here." at bounding box center [716, 290] width 138 height 22
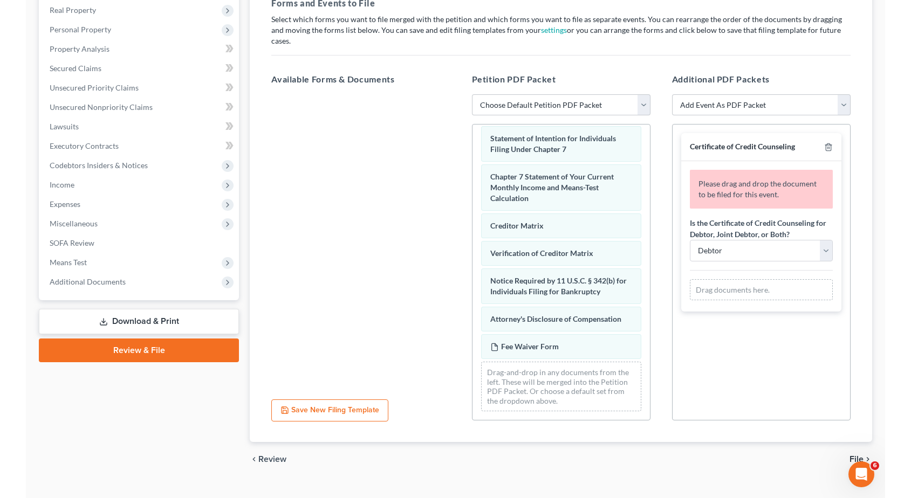
scroll to position [413, 0]
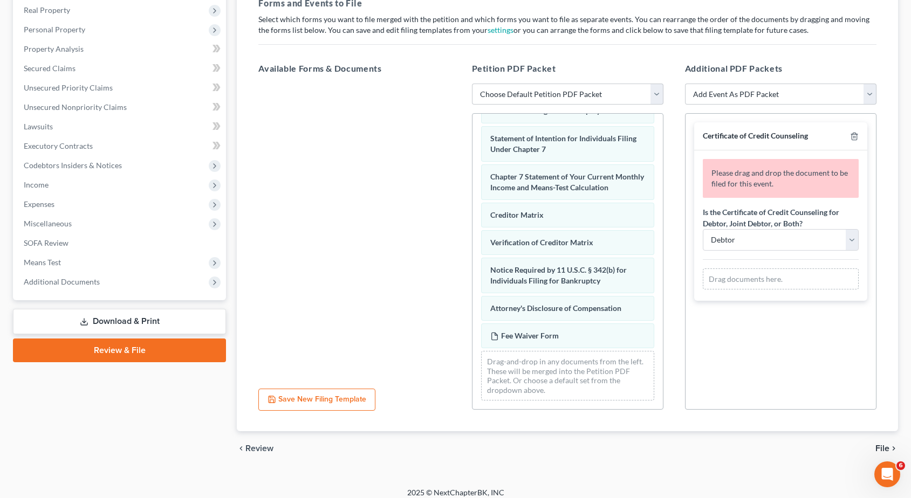
click at [824, 449] on span "File" at bounding box center [882, 448] width 14 height 9
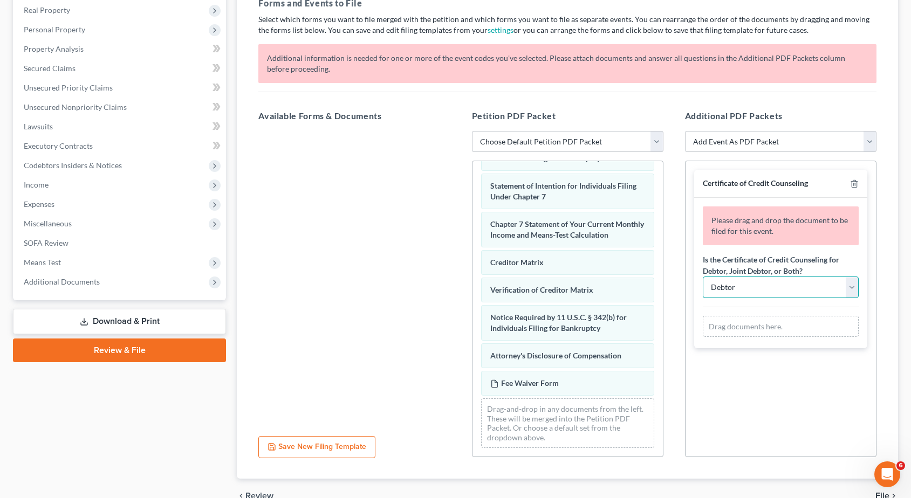
click at [824, 283] on select "Debtor Joint Debtor Debtor and Joint Debtor" at bounding box center [781, 288] width 156 height 22
drag, startPoint x: 850, startPoint y: 283, endPoint x: 845, endPoint y: 301, distance: 19.0
click at [824, 283] on select "Debtor Joint Debtor Debtor and Joint Debtor" at bounding box center [781, 288] width 156 height 22
click at [793, 331] on div "Drag documents here." at bounding box center [781, 327] width 156 height 22
click at [784, 327] on div "Drag documents here." at bounding box center [781, 327] width 156 height 22
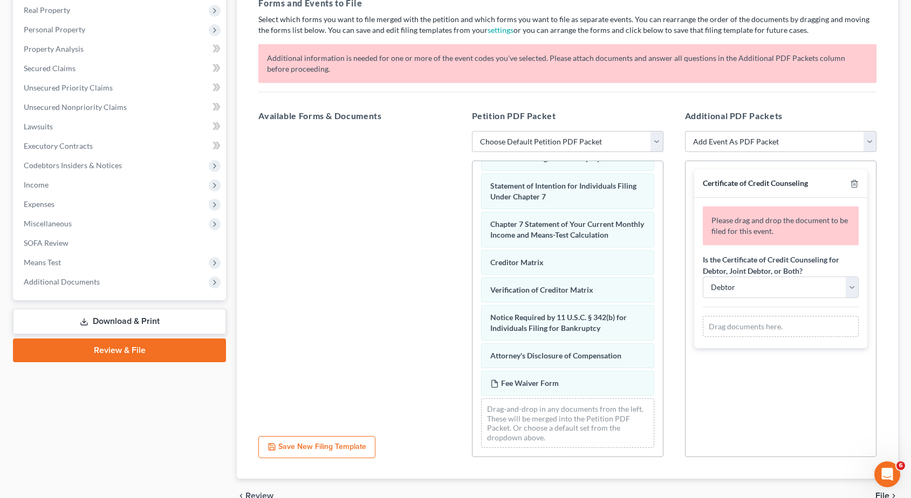
click at [784, 327] on div "Drag documents here." at bounding box center [781, 327] width 156 height 22
click at [824, 186] on div "Certificate of Credit Counseling" at bounding box center [780, 184] width 173 height 28
click at [824, 183] on icon "button" at bounding box center [854, 184] width 9 height 9
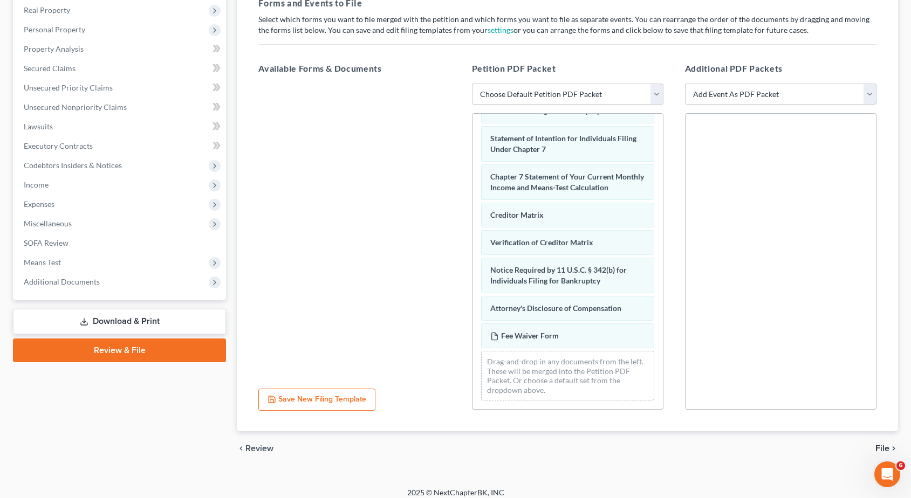
click at [824, 97] on select "Add Event As PDF Packet Certificate of Credit Counseling Employee Income Record…" at bounding box center [780, 95] width 191 height 22
select select "1"
click at [685, 105] on select "Add Event As PDF Packet Certificate of Credit Counseling Employee Income Record…" at bounding box center [780, 95] width 191 height 22
select select
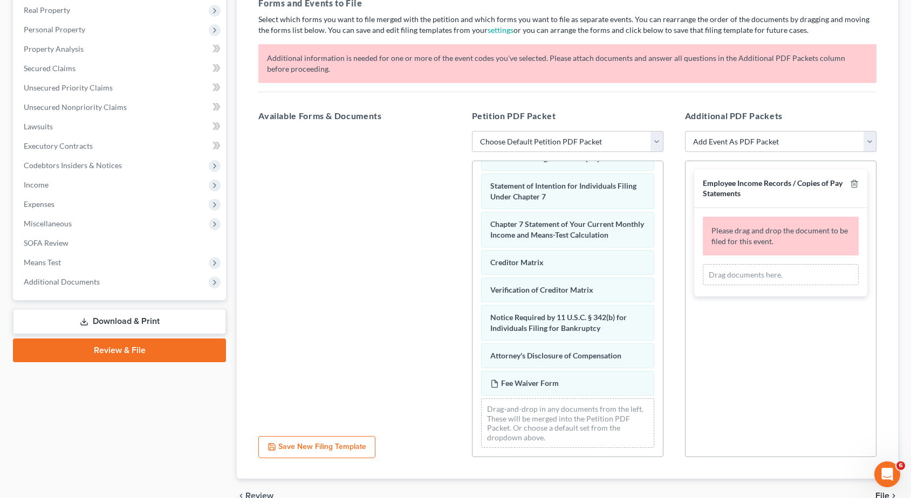
click at [824, 179] on div at bounding box center [852, 189] width 13 height 20
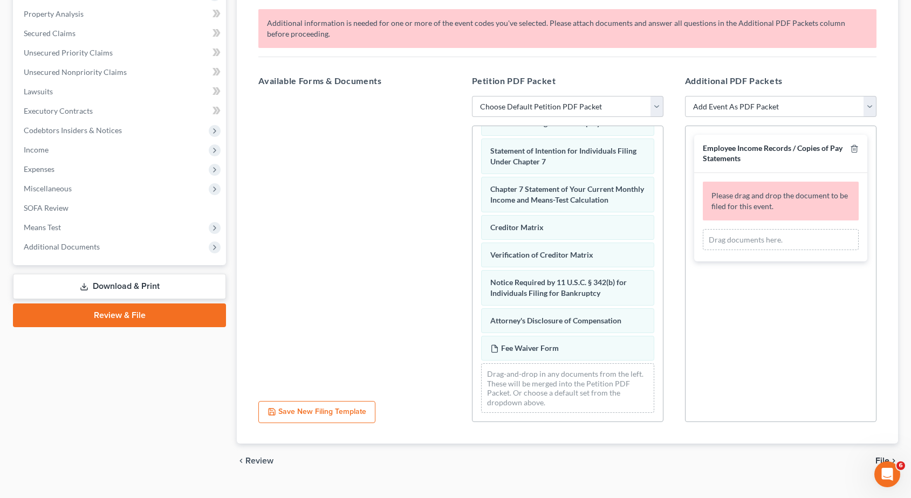
scroll to position [226, 0]
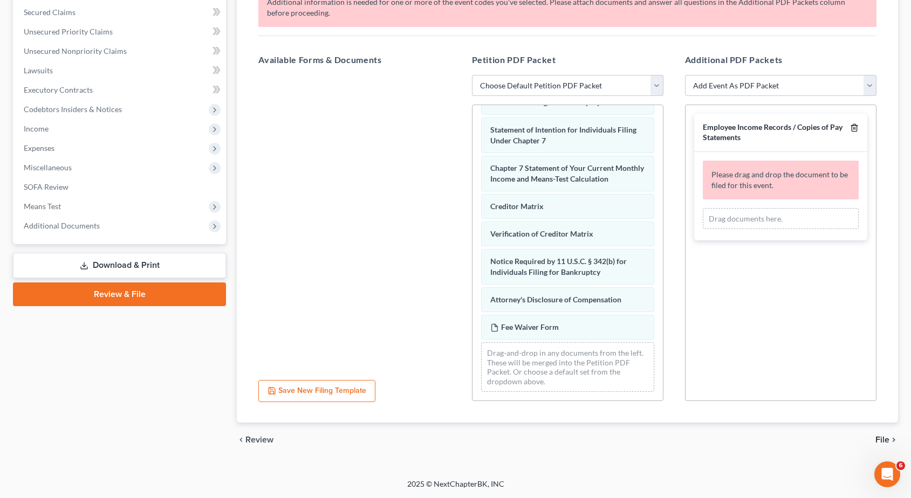
click at [824, 126] on icon "button" at bounding box center [854, 128] width 5 height 7
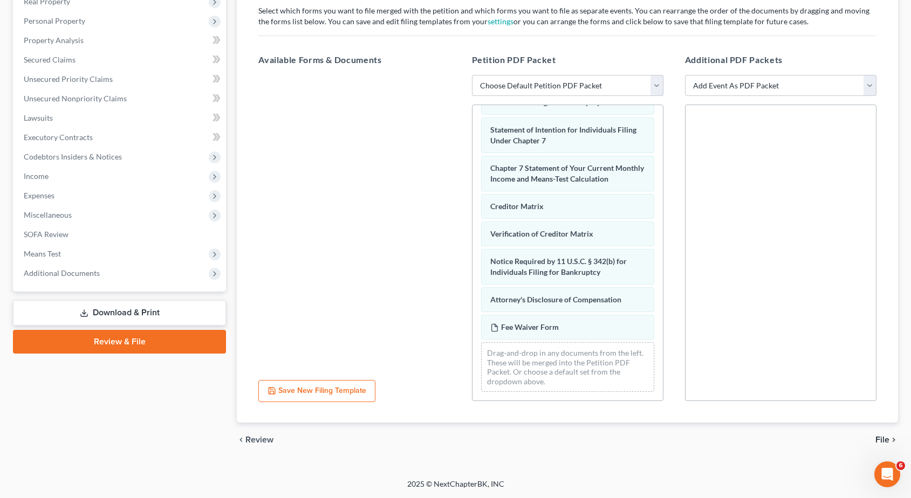
scroll to position [179, 0]
click at [824, 437] on span "File" at bounding box center [882, 440] width 14 height 9
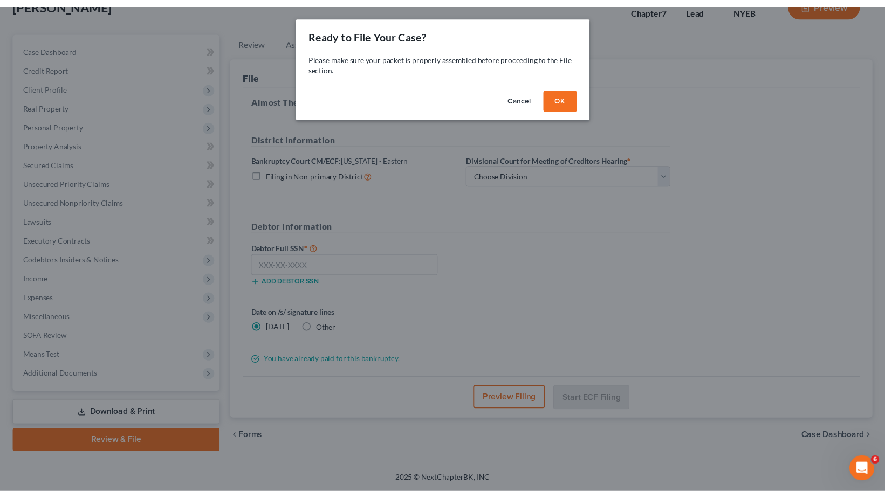
scroll to position [75, 0]
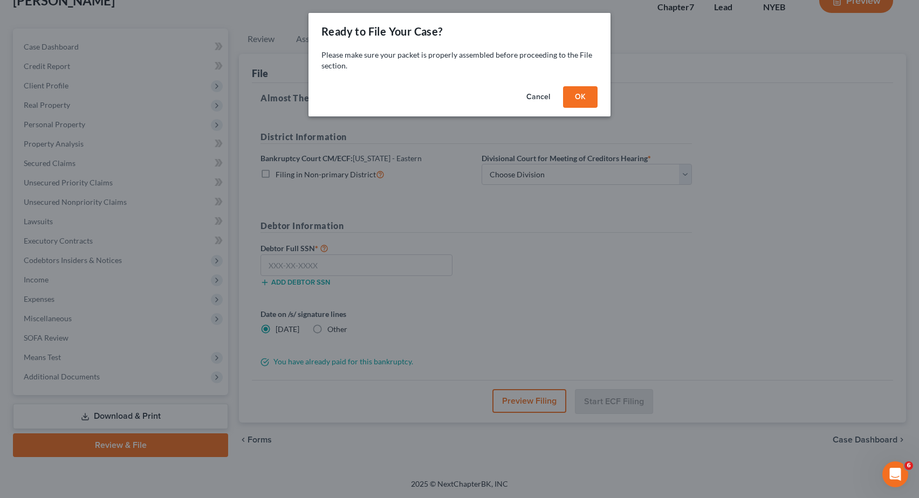
click at [574, 102] on button "OK" at bounding box center [580, 97] width 35 height 22
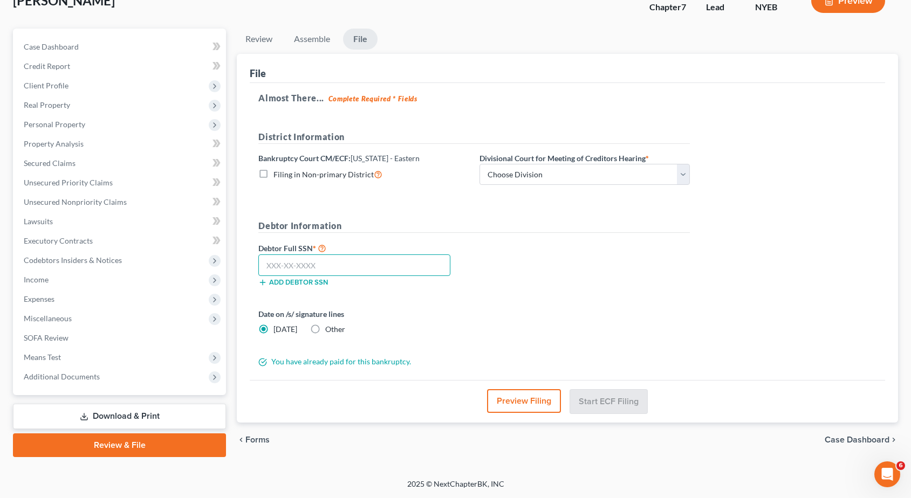
click at [365, 265] on input "text" at bounding box center [354, 266] width 192 height 22
click at [684, 174] on select "Choose Division [GEOGRAPHIC_DATA]" at bounding box center [584, 175] width 210 height 22
select select "0"
click at [479, 164] on select "Choose Division [GEOGRAPHIC_DATA]" at bounding box center [584, 175] width 210 height 22
drag, startPoint x: 630, startPoint y: 303, endPoint x: 600, endPoint y: 292, distance: 31.6
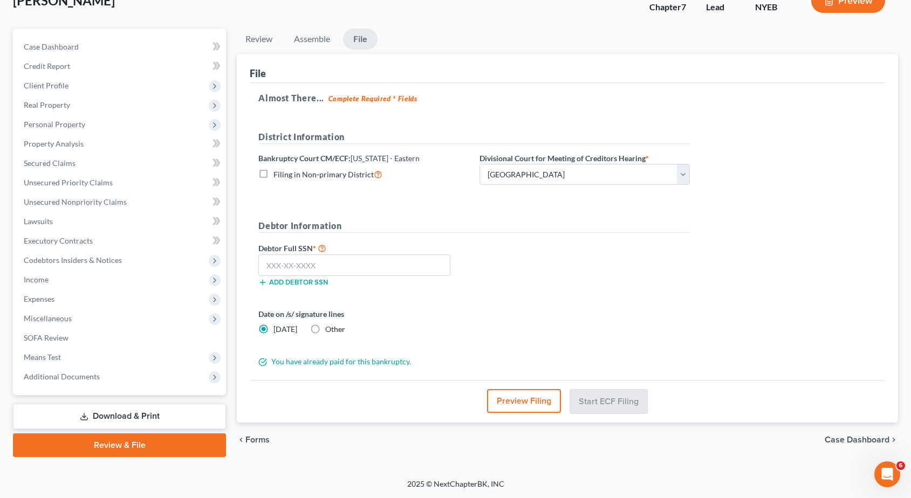
click at [630, 303] on form "District Information Bankruptcy Court CM/ECF: [US_STATE] - Eastern Filing in No…" at bounding box center [473, 249] width 431 height 237
click at [276, 266] on input "text" at bounding box center [354, 266] width 192 height 22
type input "0"
drag, startPoint x: 597, startPoint y: 267, endPoint x: 341, endPoint y: 254, distance: 256.0
click at [597, 267] on div "Debtor Full SSN * 108 Add debtor SSN" at bounding box center [474, 269] width 442 height 54
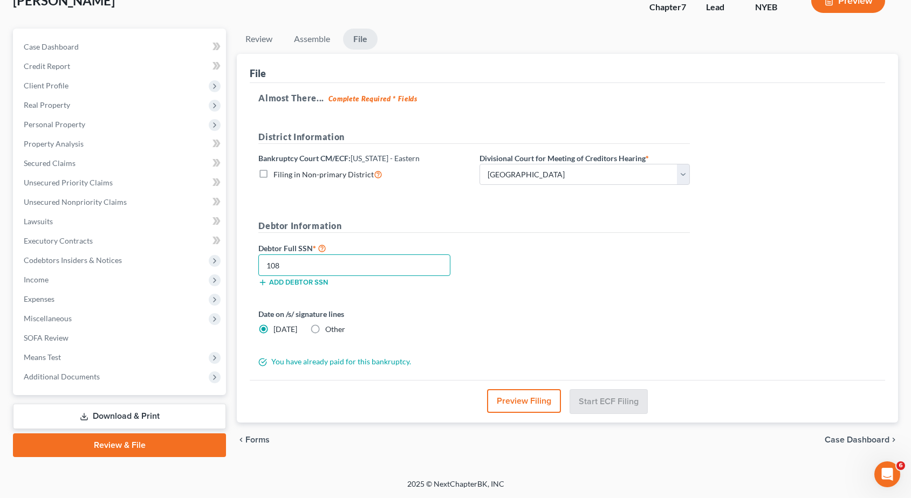
click at [304, 264] on input "108" at bounding box center [354, 266] width 192 height 22
drag, startPoint x: 304, startPoint y: 264, endPoint x: 188, endPoint y: 291, distance: 118.4
drag, startPoint x: 610, startPoint y: 267, endPoint x: 448, endPoint y: 267, distance: 162.9
click at [610, 267] on div "Debtor Full SSN * 108-78 Add debtor SSN" at bounding box center [474, 269] width 442 height 54
click at [352, 265] on input "108-78" at bounding box center [354, 266] width 192 height 22
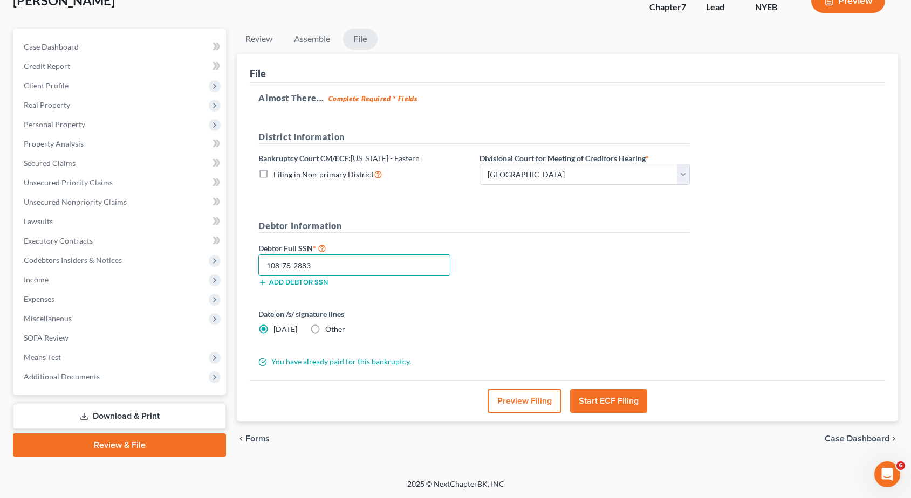
type input "108-78-2883"
drag, startPoint x: 662, startPoint y: 254, endPoint x: 418, endPoint y: 225, distance: 246.0
click at [662, 254] on div "Debtor Full SSN * 108-78-2883 Add debtor SSN" at bounding box center [474, 269] width 442 height 54
click at [351, 270] on input "108-78-2883" at bounding box center [354, 266] width 192 height 22
drag, startPoint x: 490, startPoint y: 280, endPoint x: 851, endPoint y: 370, distance: 371.7
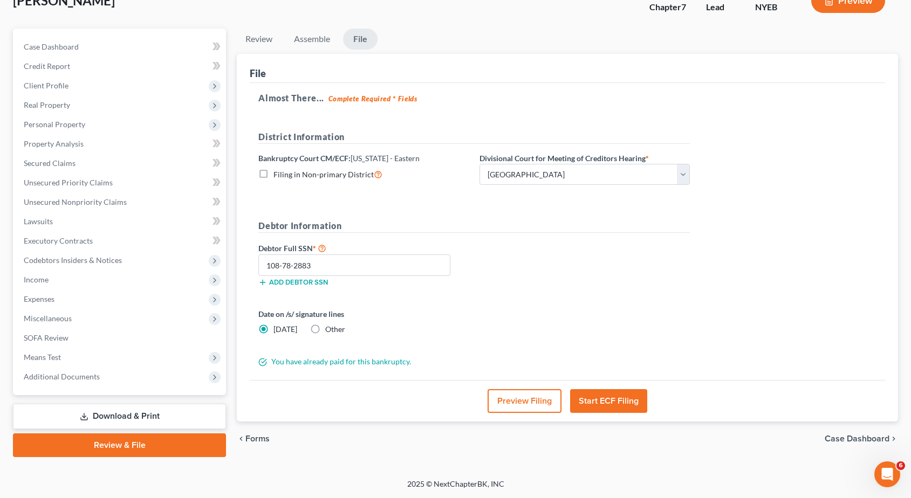
click at [490, 280] on div "Debtor Full SSN * 108-78-2883 Add debtor SSN" at bounding box center [474, 269] width 442 height 54
click at [594, 402] on button "Start ECF Filing" at bounding box center [608, 401] width 77 height 24
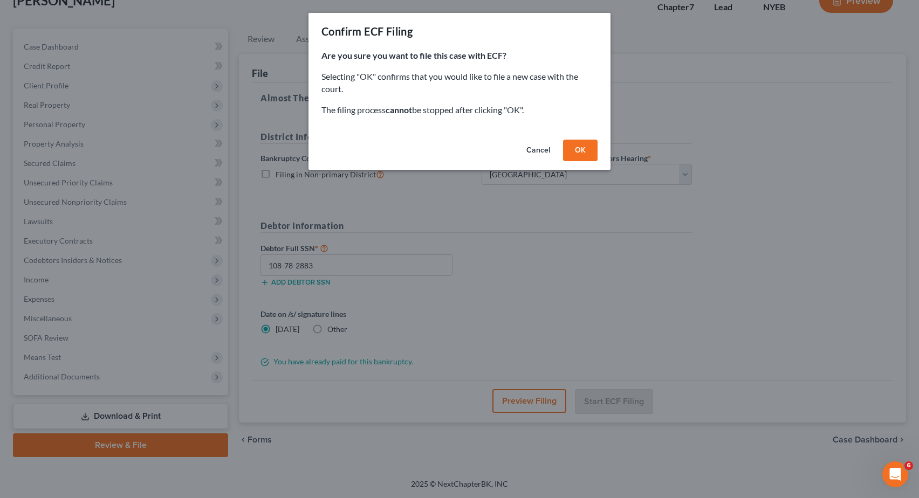
click at [584, 148] on button "OK" at bounding box center [580, 151] width 35 height 22
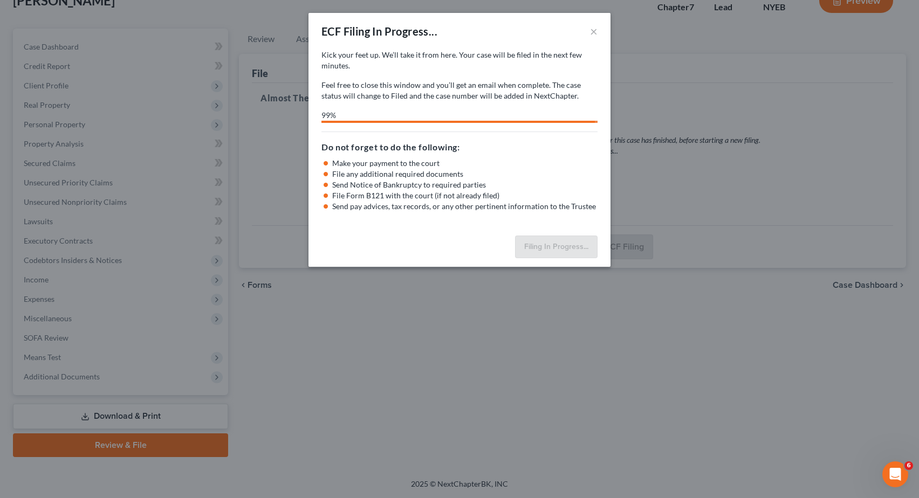
click at [572, 142] on h5 "Do not forget to do the following:" at bounding box center [459, 147] width 276 height 13
select select "0"
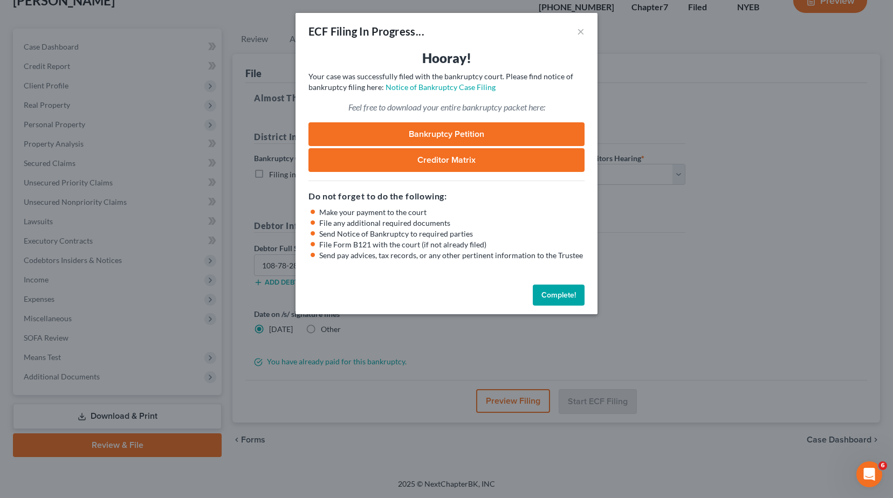
drag, startPoint x: 339, startPoint y: 52, endPoint x: 389, endPoint y: 47, distance: 50.4
click at [339, 52] on h3 "Hooray!" at bounding box center [446, 58] width 276 height 17
click at [573, 28] on div "ECF Filing In Progress... ×" at bounding box center [447, 31] width 302 height 37
click at [579, 31] on button "×" at bounding box center [581, 31] width 8 height 13
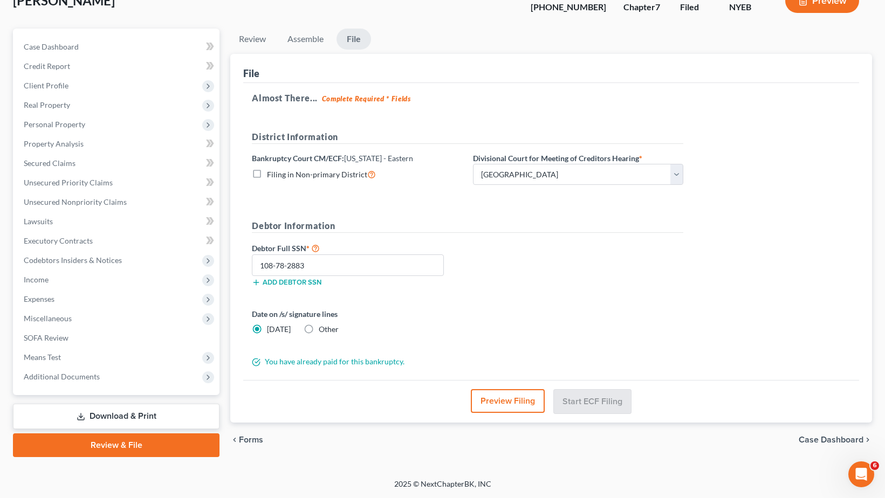
click at [141, 412] on link "Download & Print" at bounding box center [116, 416] width 207 height 25
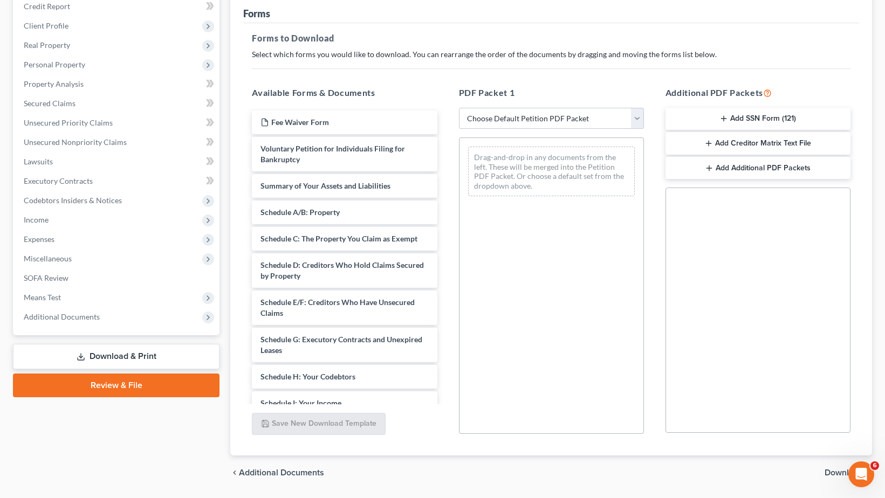
scroll to position [162, 0]
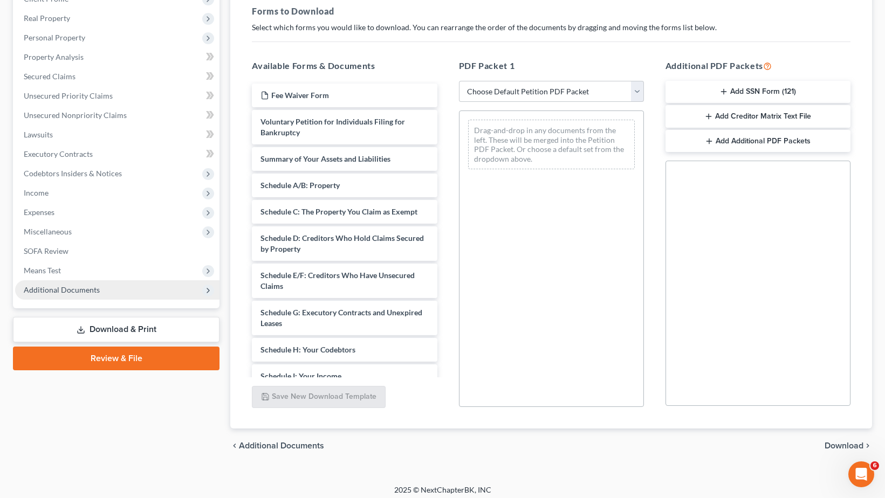
click at [87, 293] on span "Additional Documents" at bounding box center [62, 289] width 76 height 9
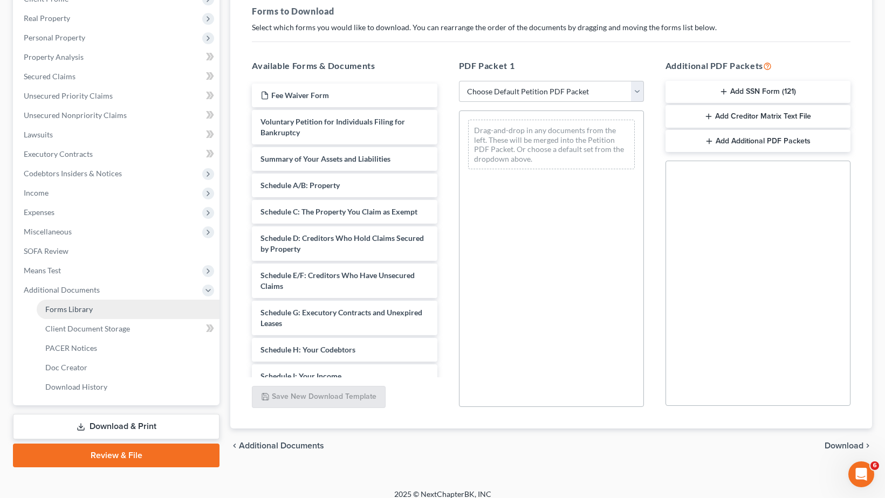
click at [80, 309] on span "Forms Library" at bounding box center [68, 309] width 47 height 9
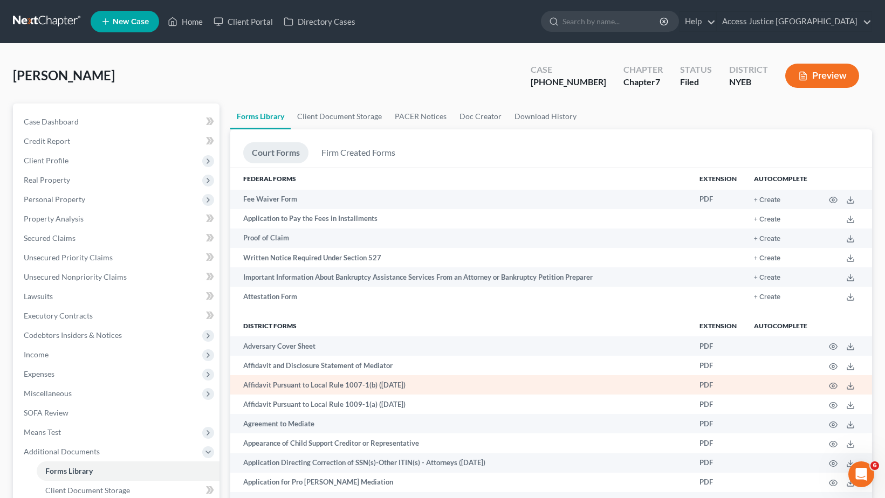
click at [342, 387] on td "Affidavit Pursuant to Local Rule 1007-1(b) ([DATE])" at bounding box center [460, 384] width 461 height 19
click at [824, 387] on icon "button" at bounding box center [833, 386] width 9 height 9
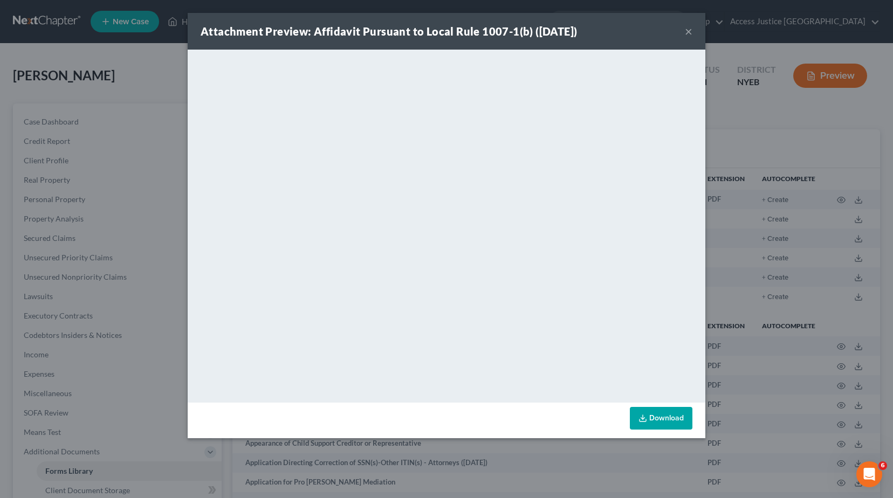
click at [686, 31] on button "×" at bounding box center [689, 31] width 8 height 13
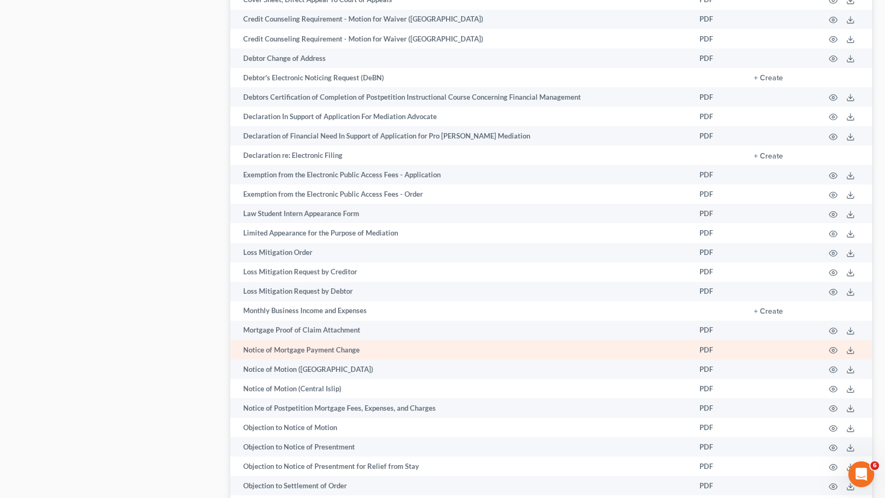
scroll to position [1580, 0]
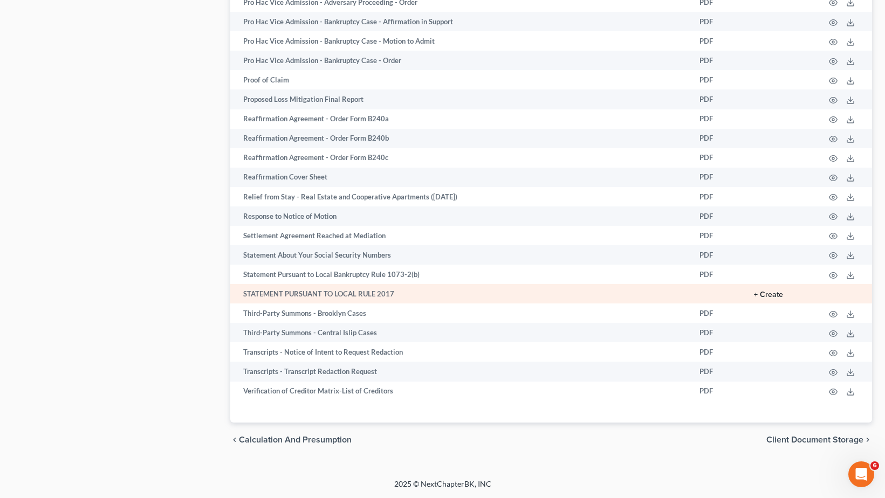
click at [775, 293] on button "+ Create" at bounding box center [768, 295] width 29 height 8
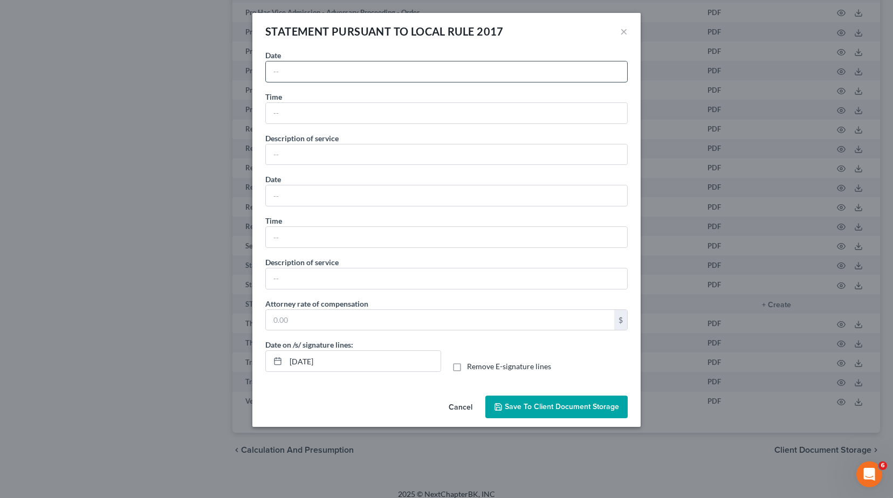
click at [293, 66] on input "text" at bounding box center [446, 71] width 361 height 20
click at [321, 150] on input "text" at bounding box center [446, 155] width 361 height 20
click at [311, 315] on input "text" at bounding box center [440, 320] width 348 height 20
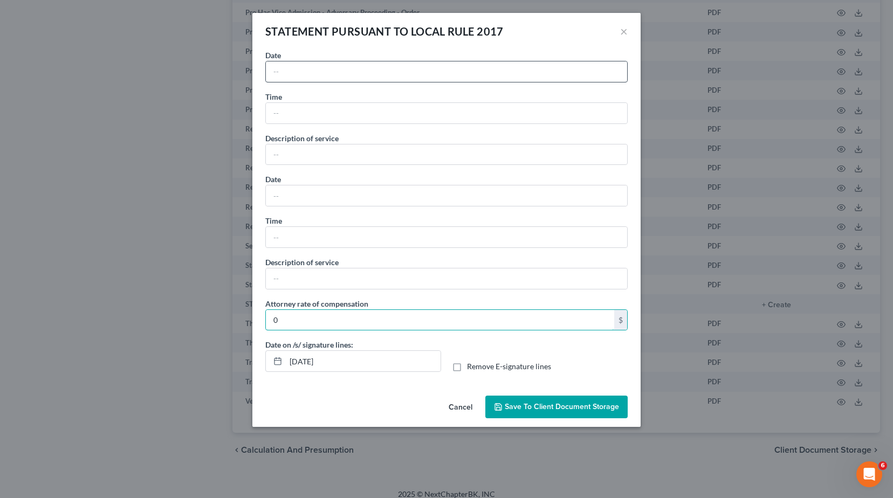
type input "0"
click at [343, 77] on input "text" at bounding box center [446, 71] width 361 height 20
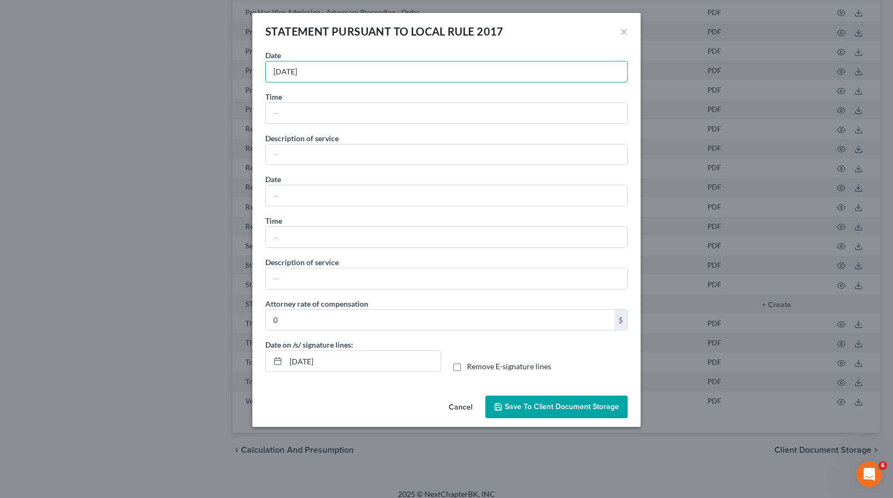
type input "[DATE]"
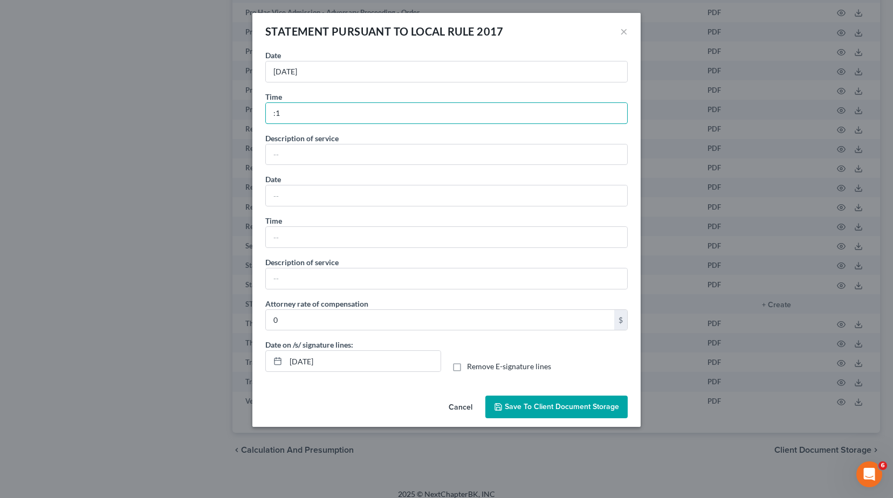
type input ":"
type input "10:00 am"
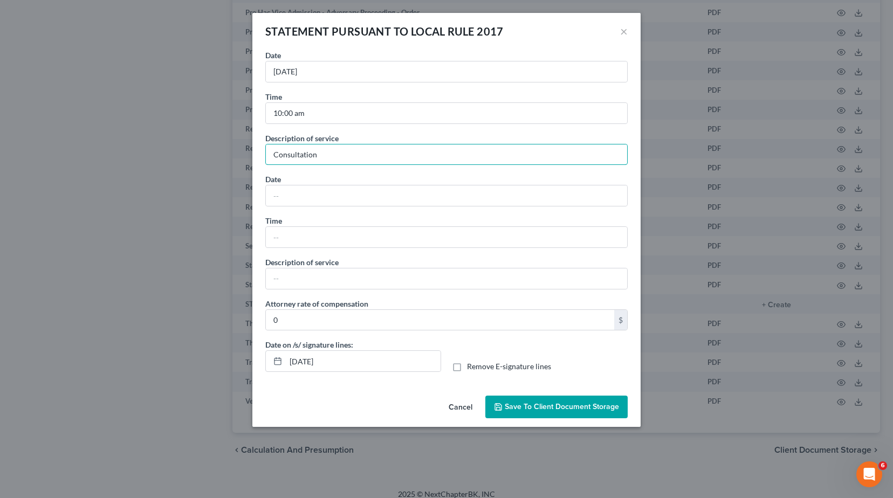
type input "Consultation"
drag, startPoint x: 325, startPoint y: 156, endPoint x: 230, endPoint y: 157, distance: 94.9
click at [230, 157] on div "STATEMENT PURSUANT TO LOCAL RULE 2017 × No additional information is needed to …" at bounding box center [446, 249] width 893 height 498
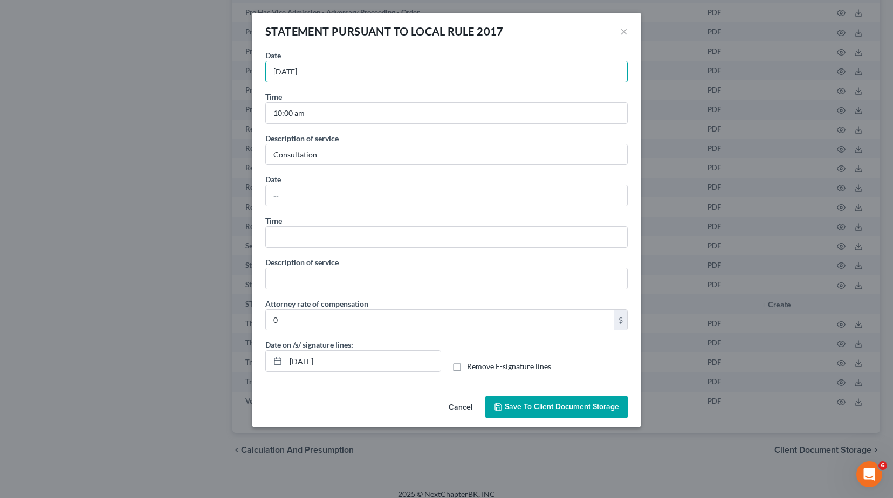
drag, startPoint x: 317, startPoint y: 70, endPoint x: 222, endPoint y: 68, distance: 94.4
click at [223, 68] on div "STATEMENT PURSUANT TO LOCAL RULE 2017 × No additional information is needed to …" at bounding box center [446, 249] width 893 height 498
type input "[DATE]"
click at [297, 190] on input "text" at bounding box center [446, 196] width 361 height 20
type input "[DATE]"
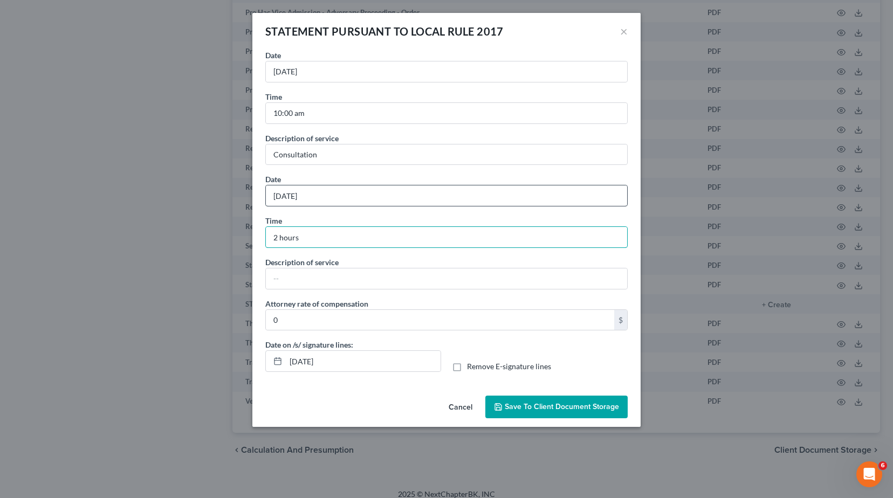
type input "2 hours"
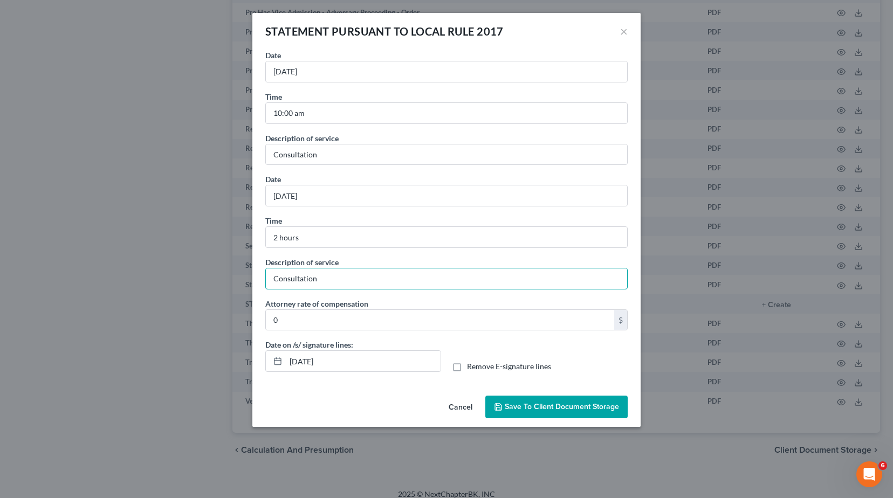
type input "Consultation"
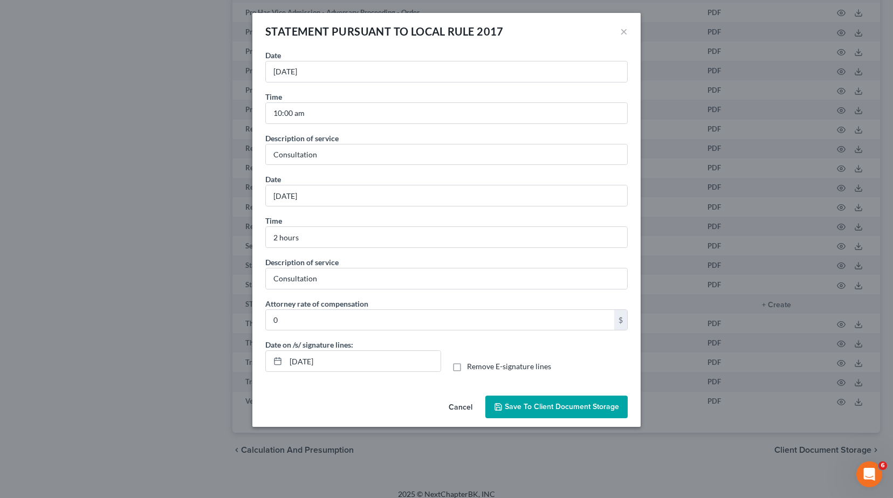
click at [567, 407] on span "Save to Client Document Storage" at bounding box center [562, 406] width 114 height 9
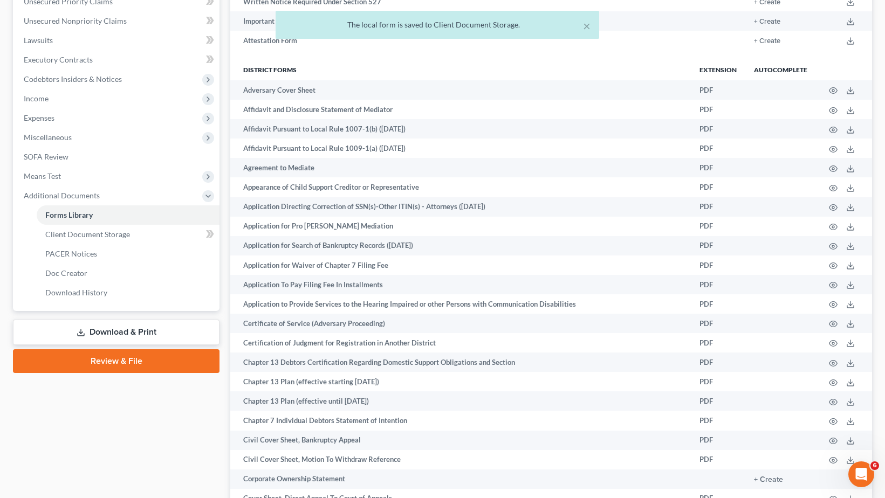
scroll to position [231, 0]
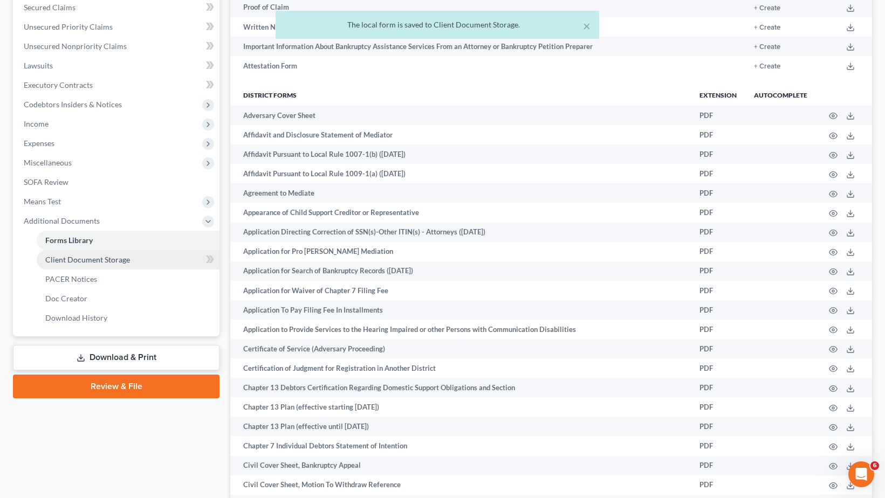
click at [109, 260] on span "Client Document Storage" at bounding box center [87, 259] width 85 height 9
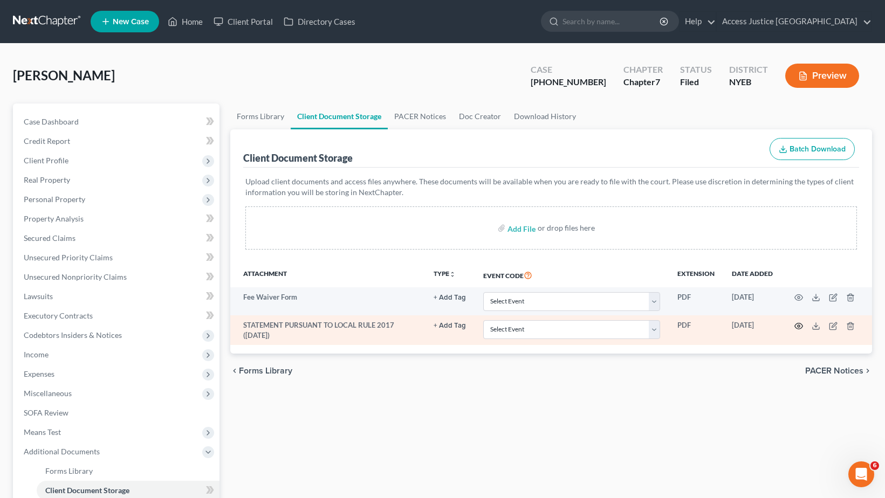
click at [801, 324] on icon "button" at bounding box center [799, 326] width 8 height 6
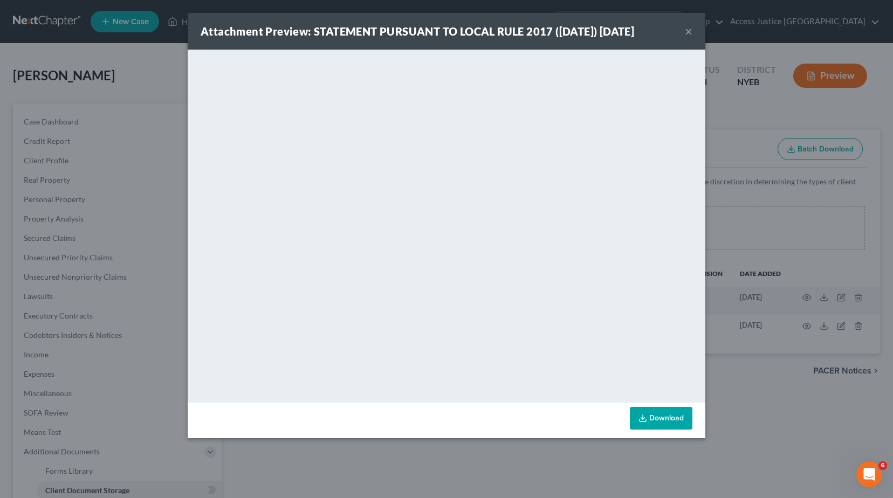
click at [660, 424] on link "Download" at bounding box center [661, 418] width 63 height 23
click at [687, 28] on button "×" at bounding box center [689, 31] width 8 height 13
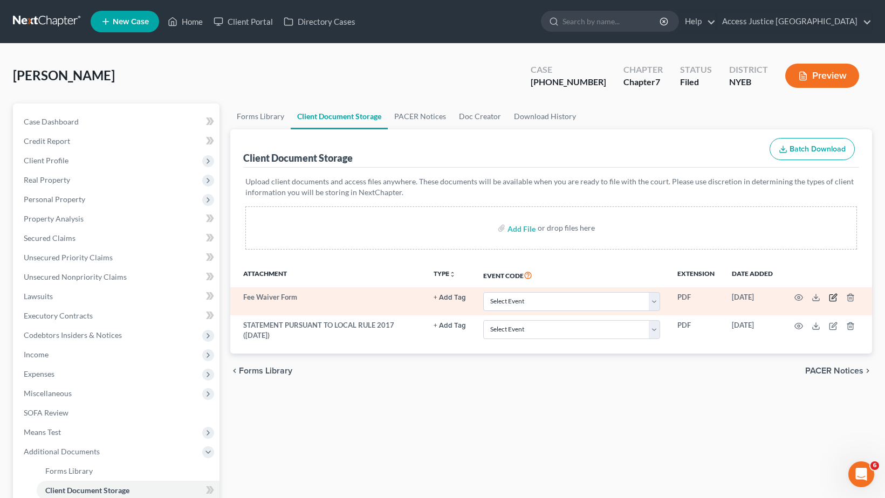
click at [824, 297] on icon "button" at bounding box center [833, 297] width 9 height 9
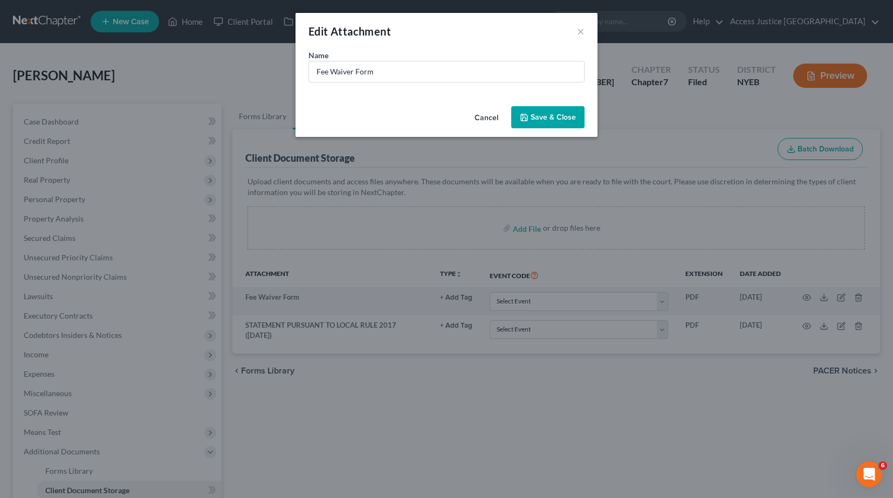
click at [491, 119] on button "Cancel" at bounding box center [486, 118] width 41 height 22
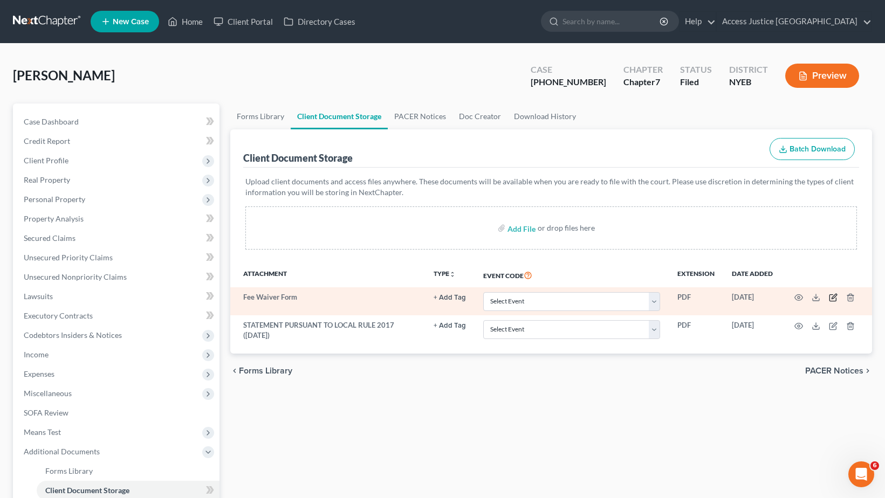
click at [824, 293] on icon "button" at bounding box center [833, 297] width 9 height 9
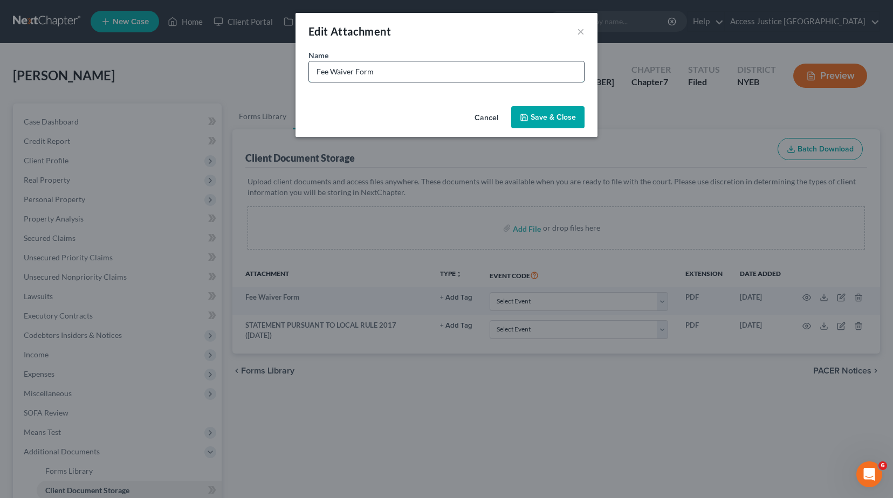
click at [429, 71] on input "Fee Waiver Form" at bounding box center [446, 71] width 275 height 20
click at [580, 33] on button "×" at bounding box center [581, 31] width 8 height 13
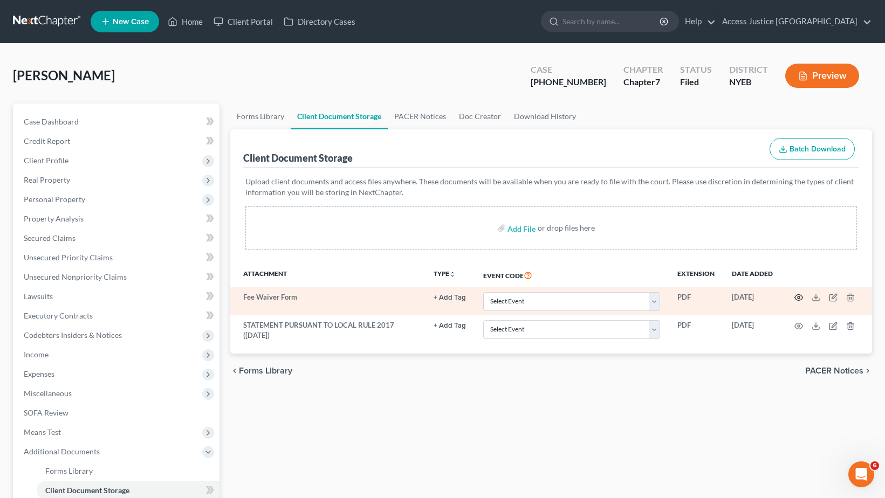
click at [799, 300] on icon "button" at bounding box center [798, 297] width 9 height 9
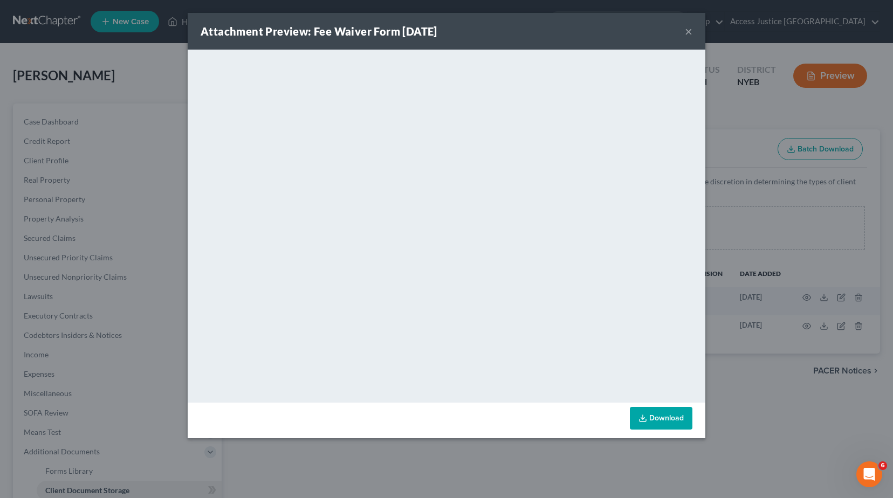
click at [692, 30] on button "×" at bounding box center [689, 31] width 8 height 13
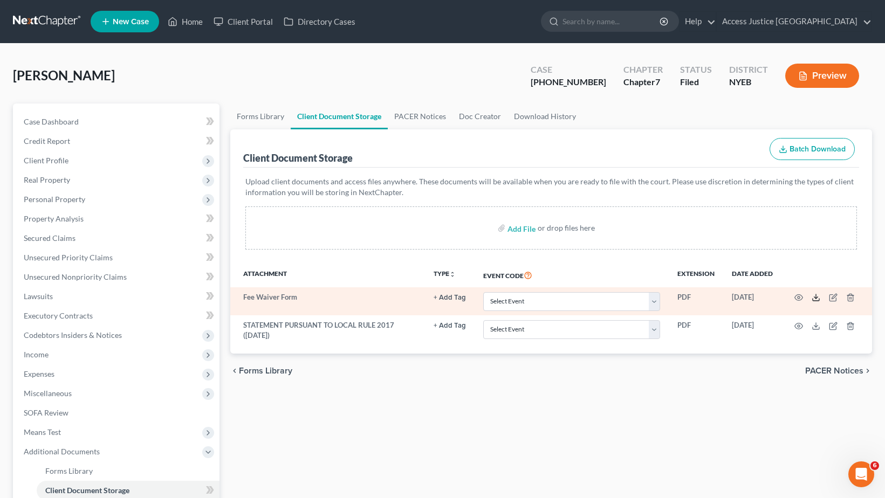
click at [815, 299] on polyline at bounding box center [816, 298] width 4 height 2
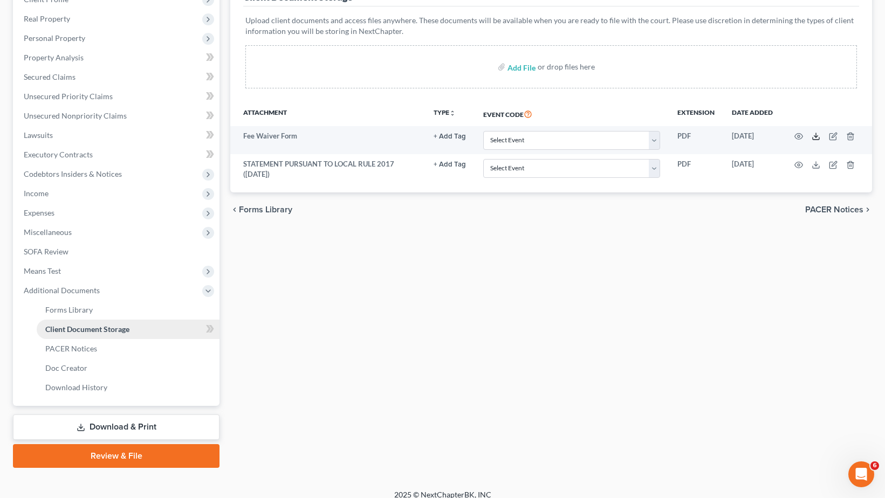
scroll to position [172, 0]
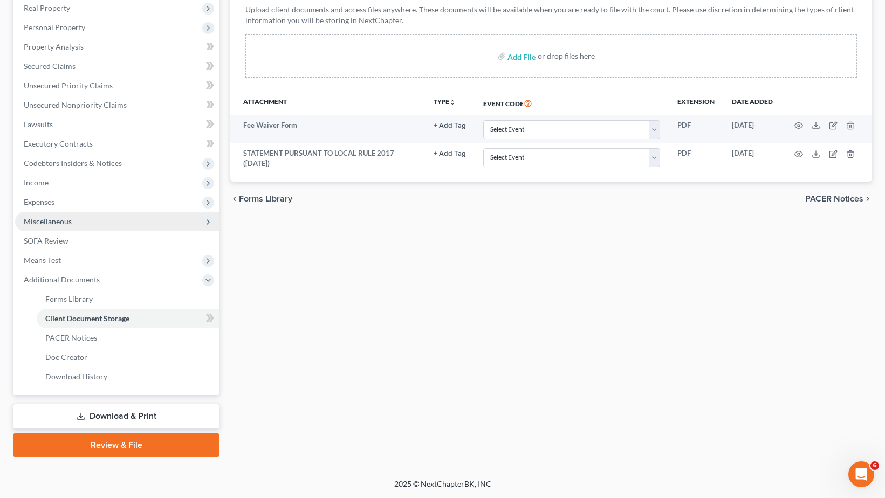
click at [63, 223] on span "Miscellaneous" at bounding box center [48, 221] width 48 height 9
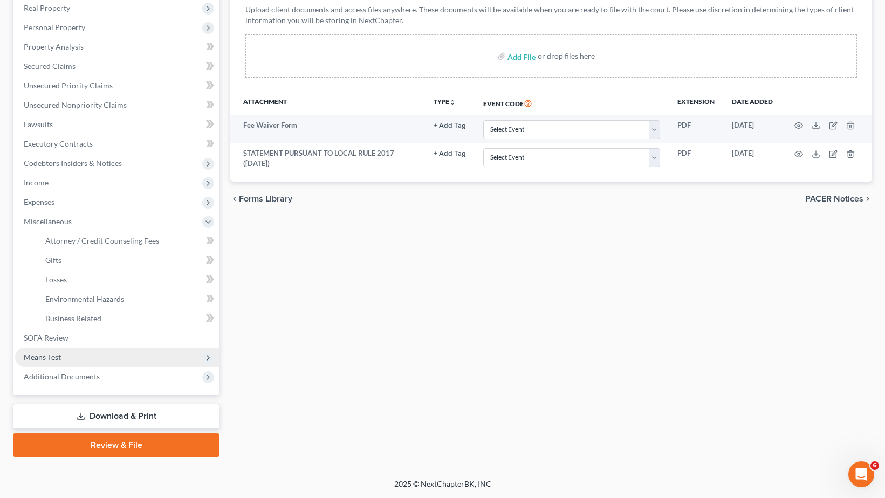
click at [56, 355] on span "Means Test" at bounding box center [42, 357] width 37 height 9
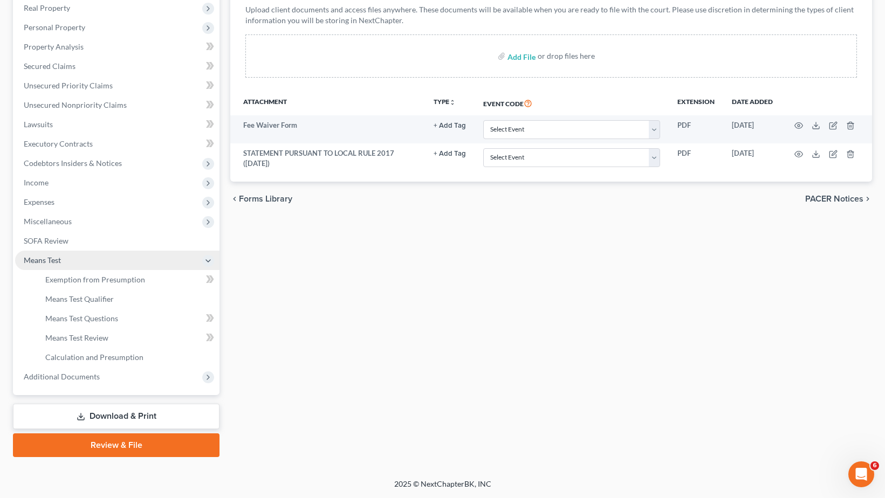
click at [50, 256] on span "Means Test" at bounding box center [42, 260] width 37 height 9
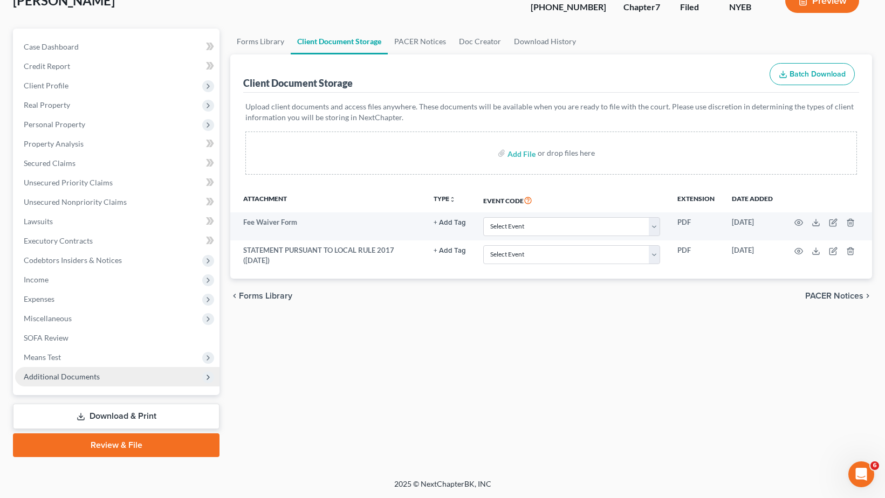
click at [91, 378] on span "Additional Documents" at bounding box center [62, 376] width 76 height 9
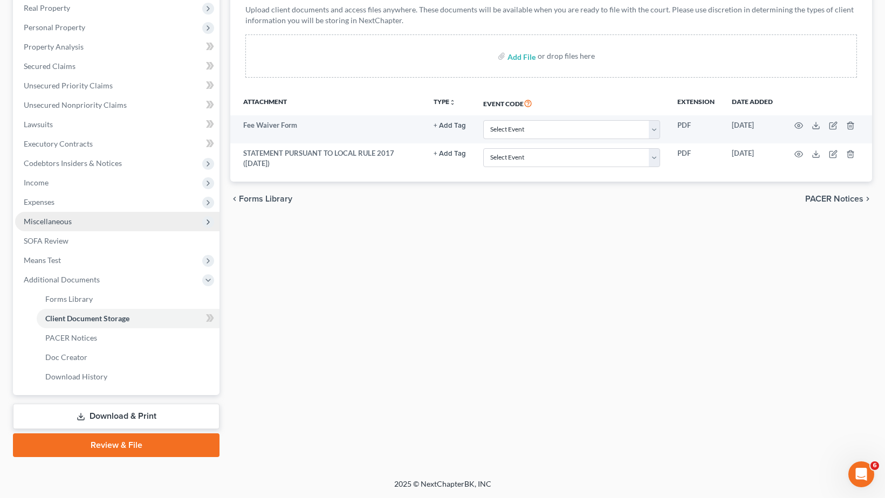
click at [80, 226] on span "Miscellaneous" at bounding box center [117, 221] width 204 height 19
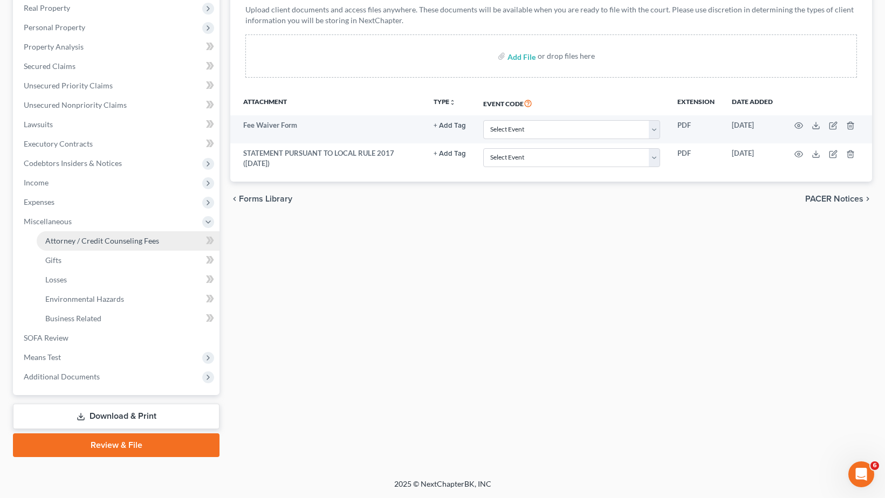
click at [78, 239] on span "Attorney / Credit Counseling Fees" at bounding box center [102, 240] width 114 height 9
select select "0"
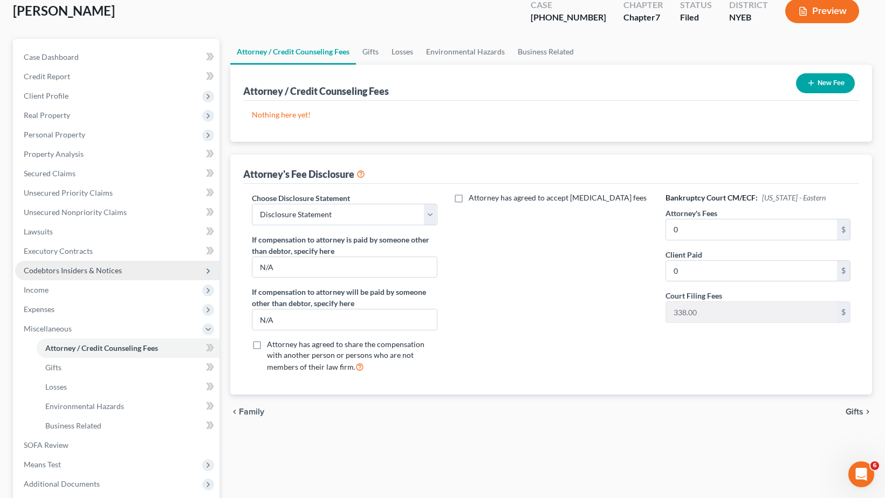
scroll to position [172, 0]
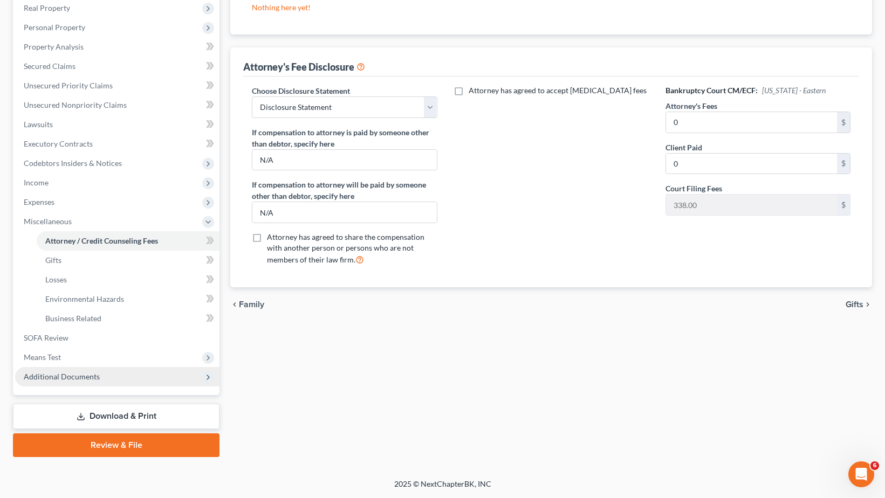
click at [101, 381] on span "Additional Documents" at bounding box center [117, 376] width 204 height 19
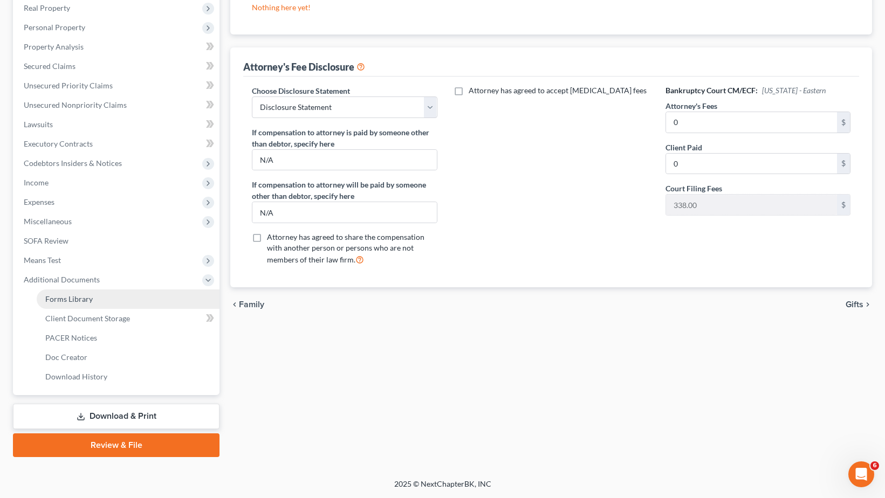
click at [77, 299] on span "Forms Library" at bounding box center [68, 298] width 47 height 9
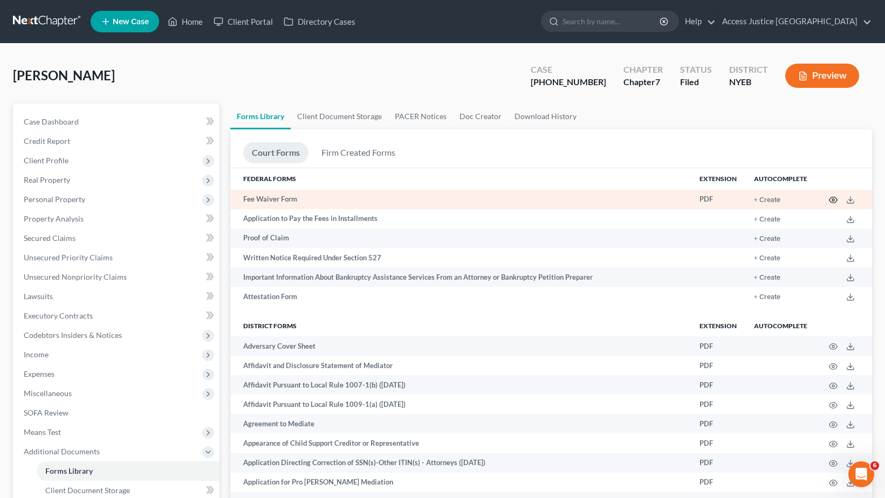
click at [824, 202] on icon "button" at bounding box center [833, 200] width 8 height 6
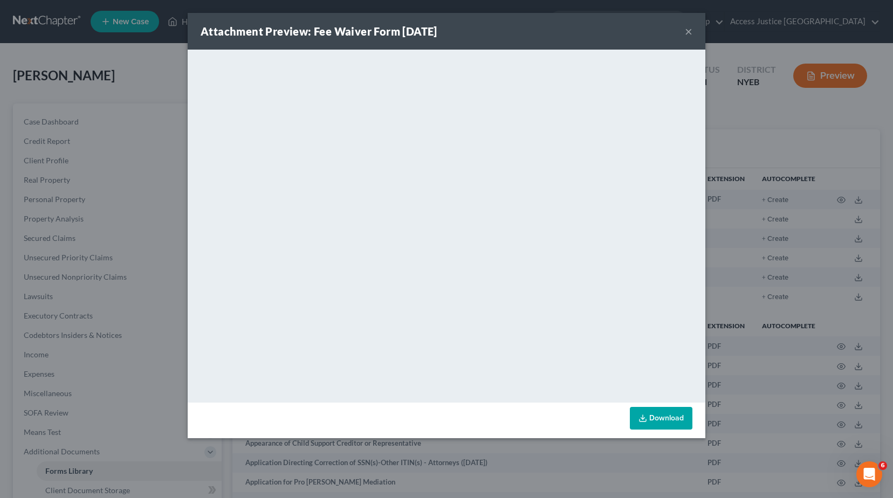
click at [660, 421] on link "Download" at bounding box center [661, 418] width 63 height 23
